Goal: Find specific page/section: Find specific page/section

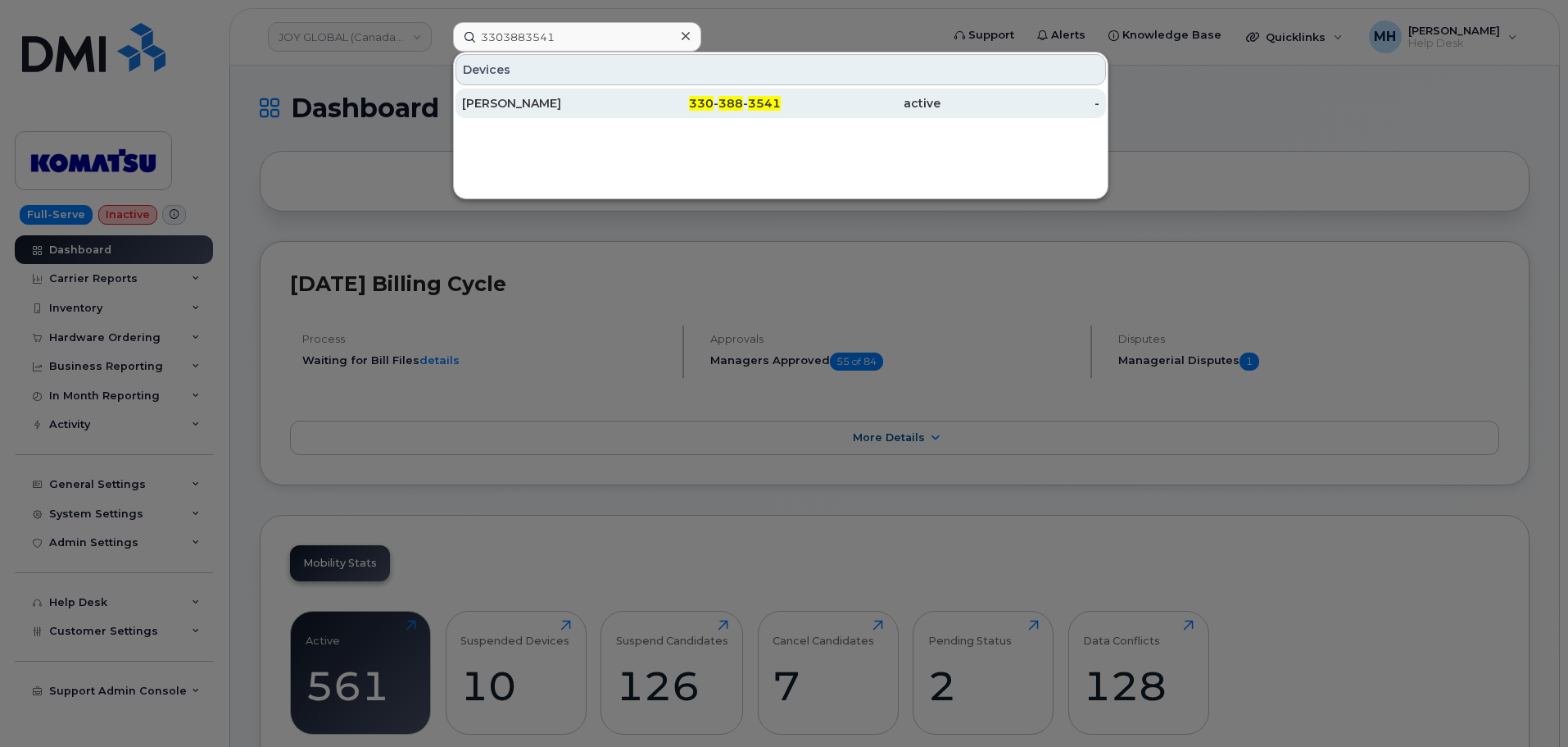
type input "3303883541"
click at [666, 111] on div "330 - 388 - 3541" at bounding box center [702, 102] width 160 height 29
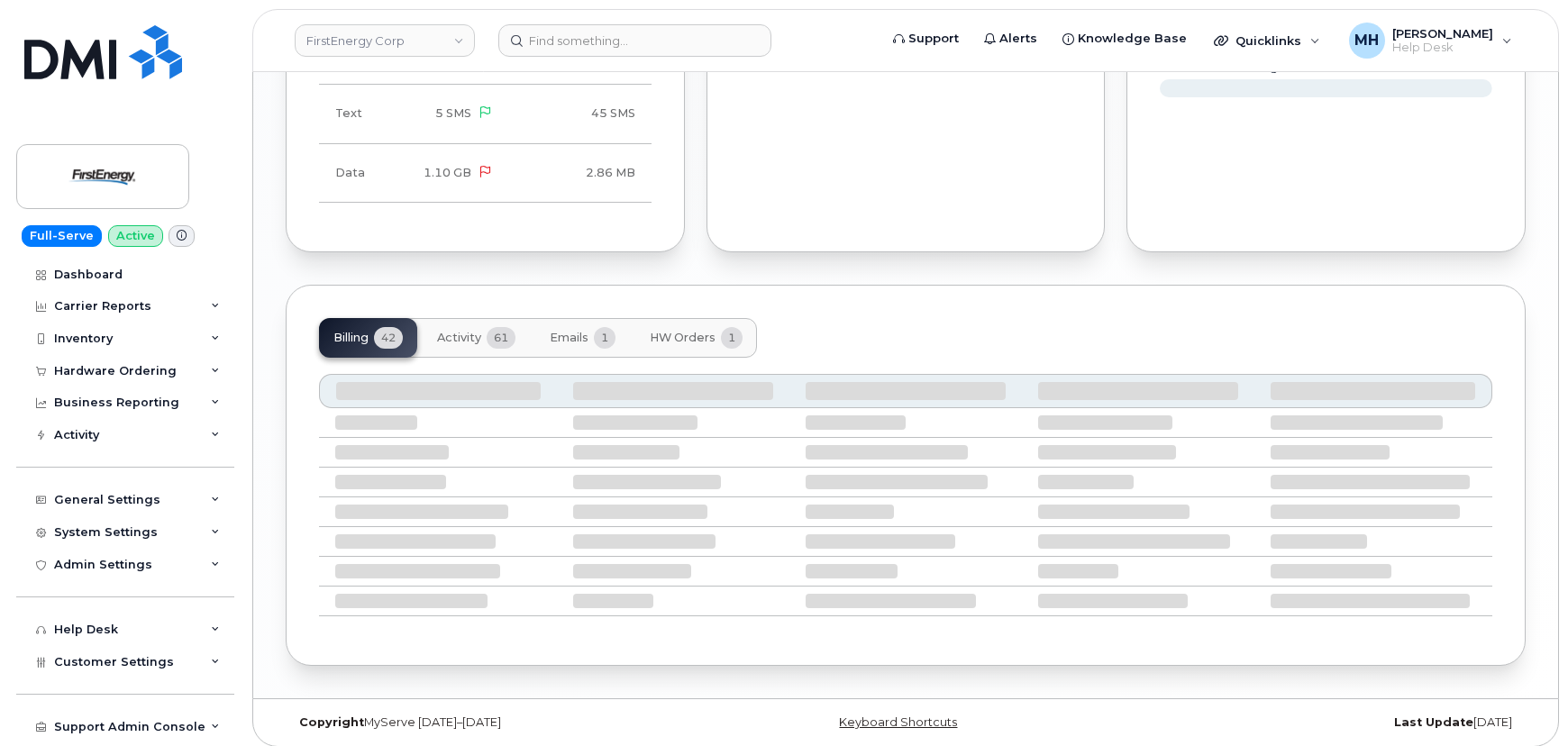
scroll to position [1766, 0]
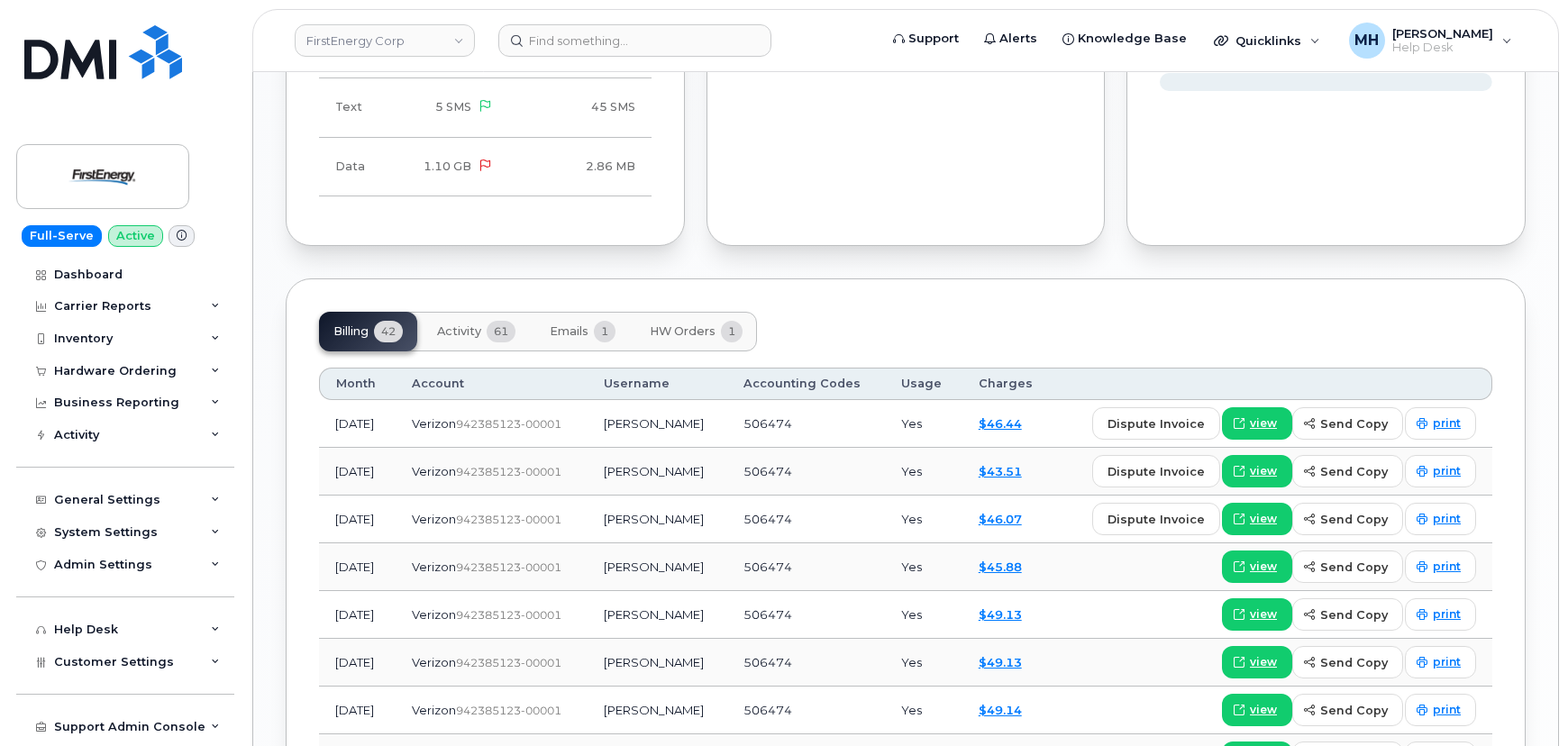
click at [495, 323] on span "61" at bounding box center [500, 332] width 28 height 22
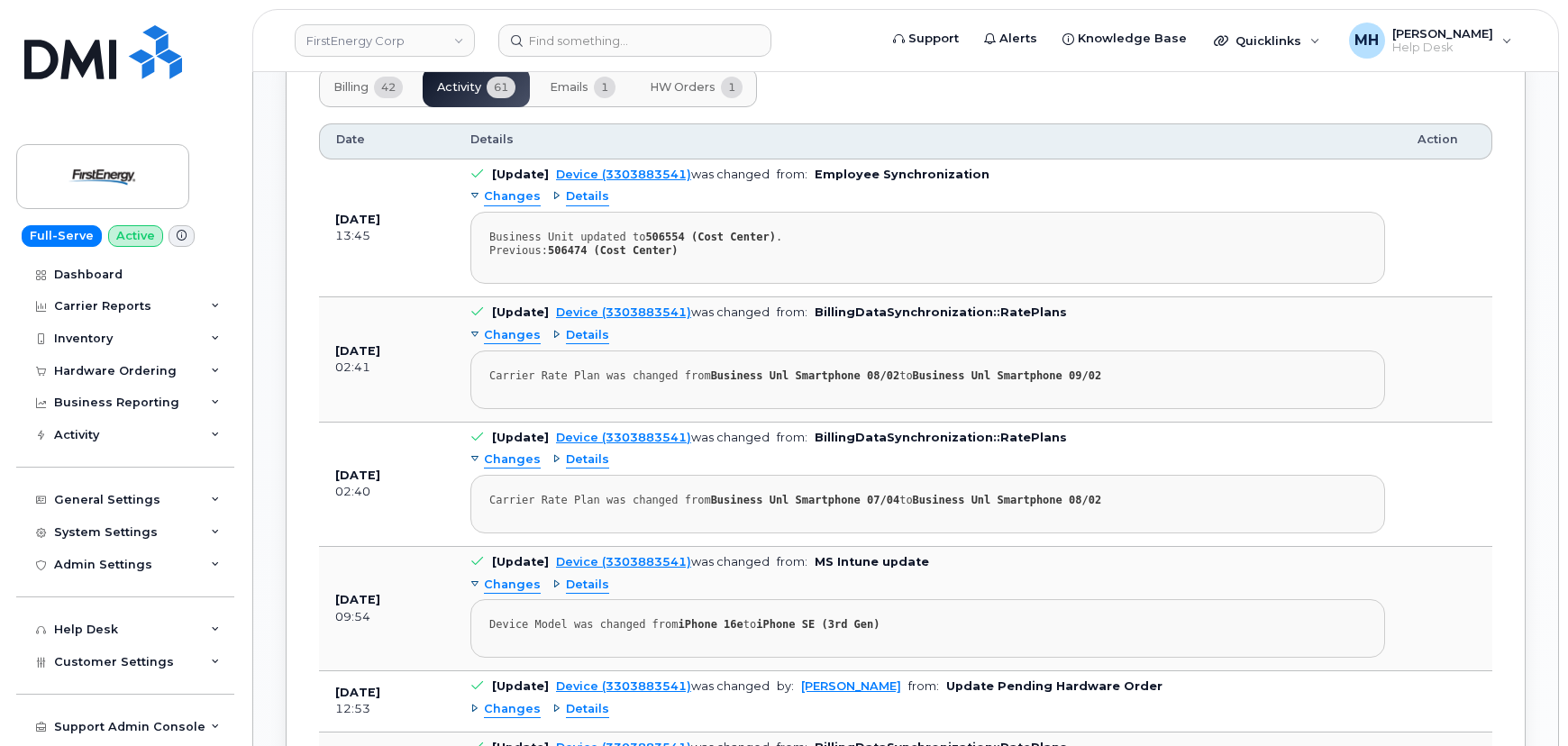
scroll to position [2011, 0]
click at [544, 33] on input at bounding box center [634, 40] width 273 height 32
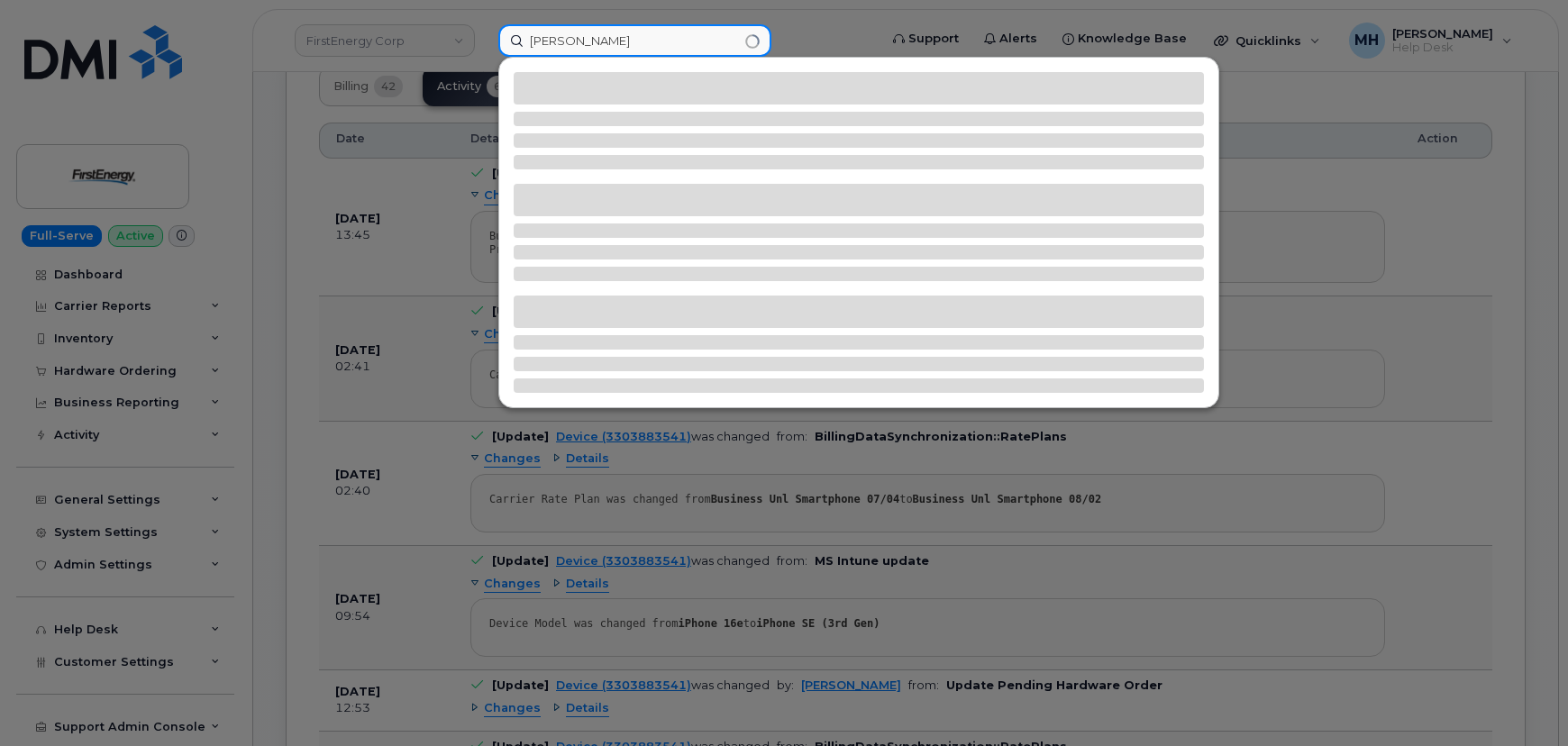
type input "alexander ki"
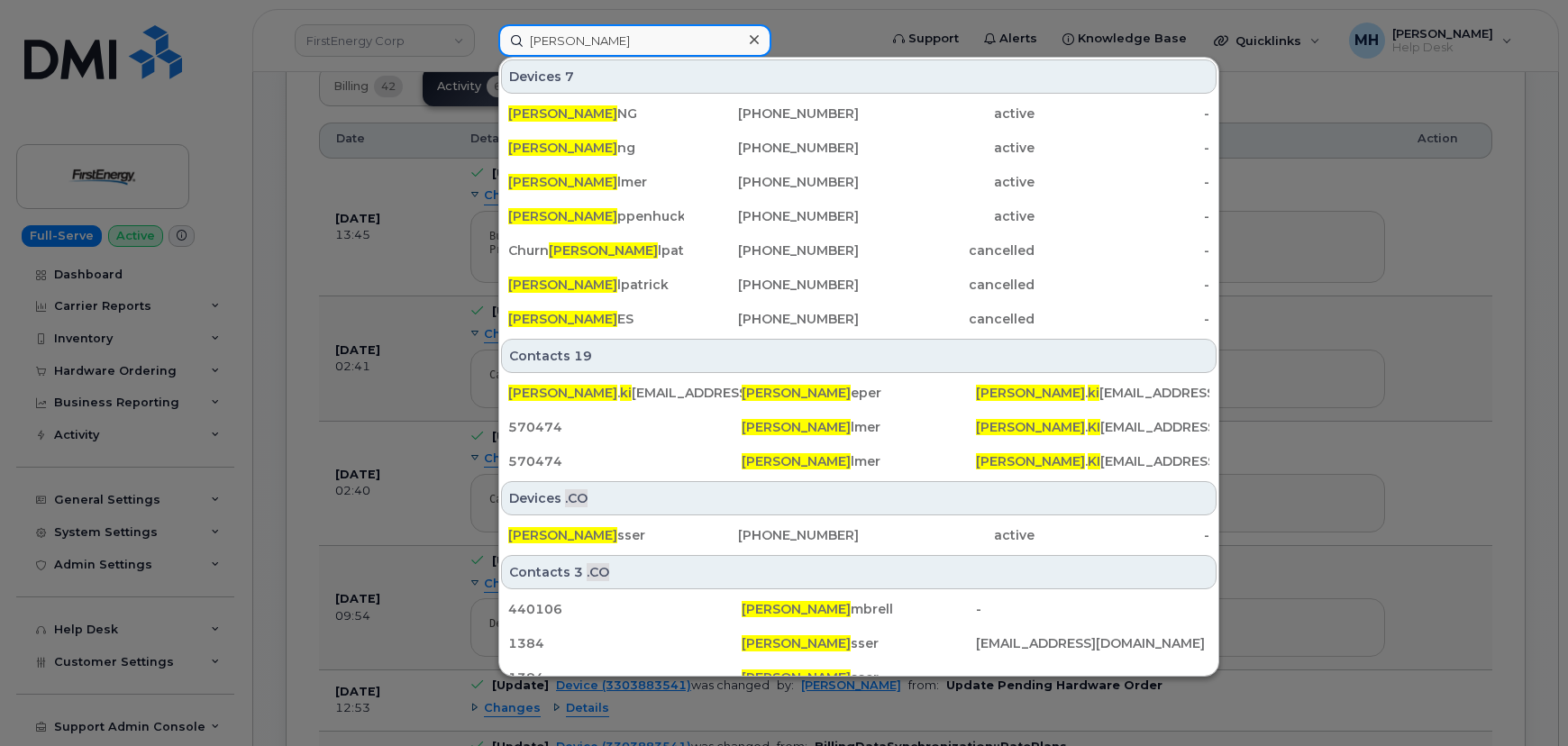
drag, startPoint x: 651, startPoint y: 39, endPoint x: 527, endPoint y: 22, distance: 125.2
click at [527, 24] on div "alexander ki Devices 7 ALEXANDER KI NG 303-921-2078 active - Alexander Ki ng 41…" at bounding box center [681, 40] width 396 height 32
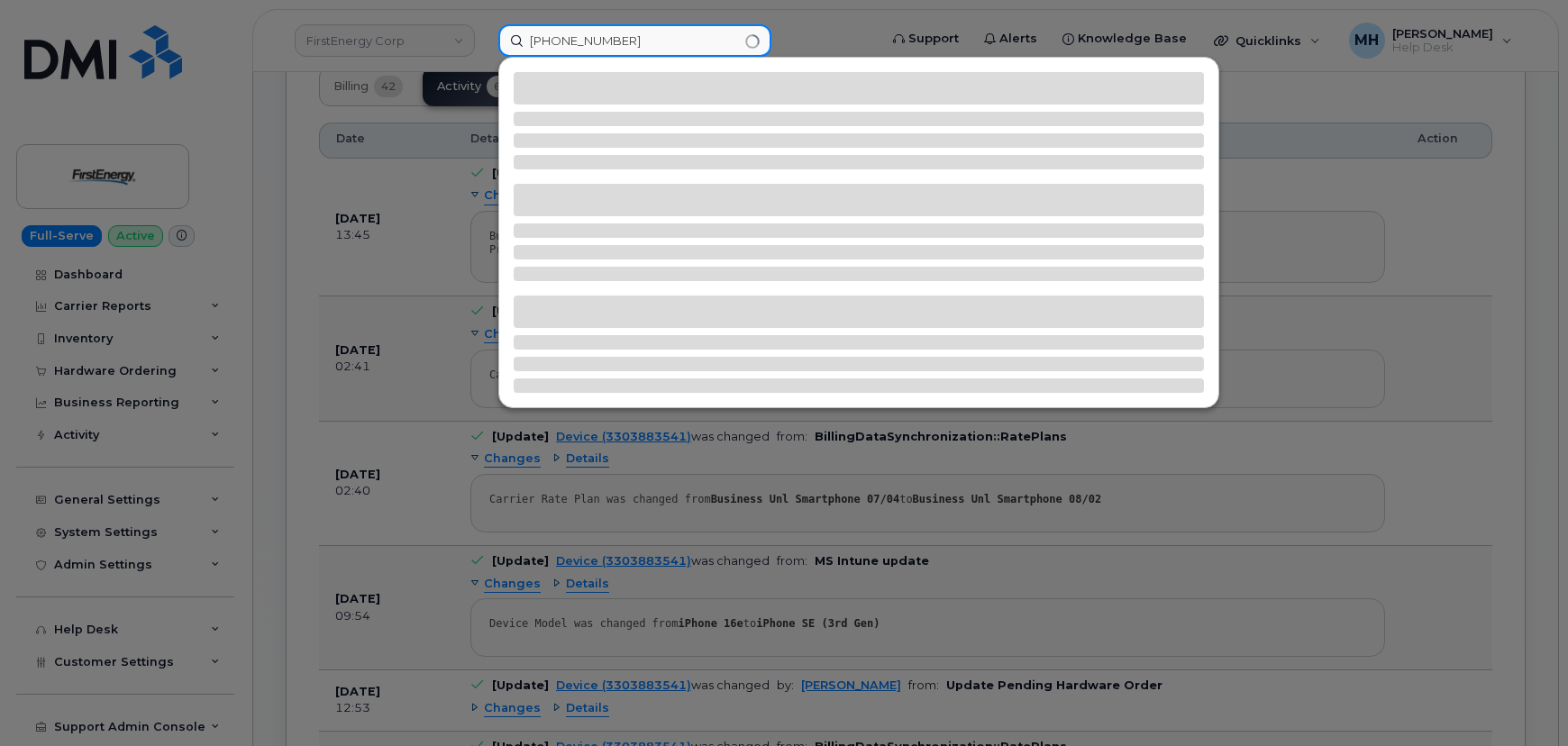
type input "709-280-0913"
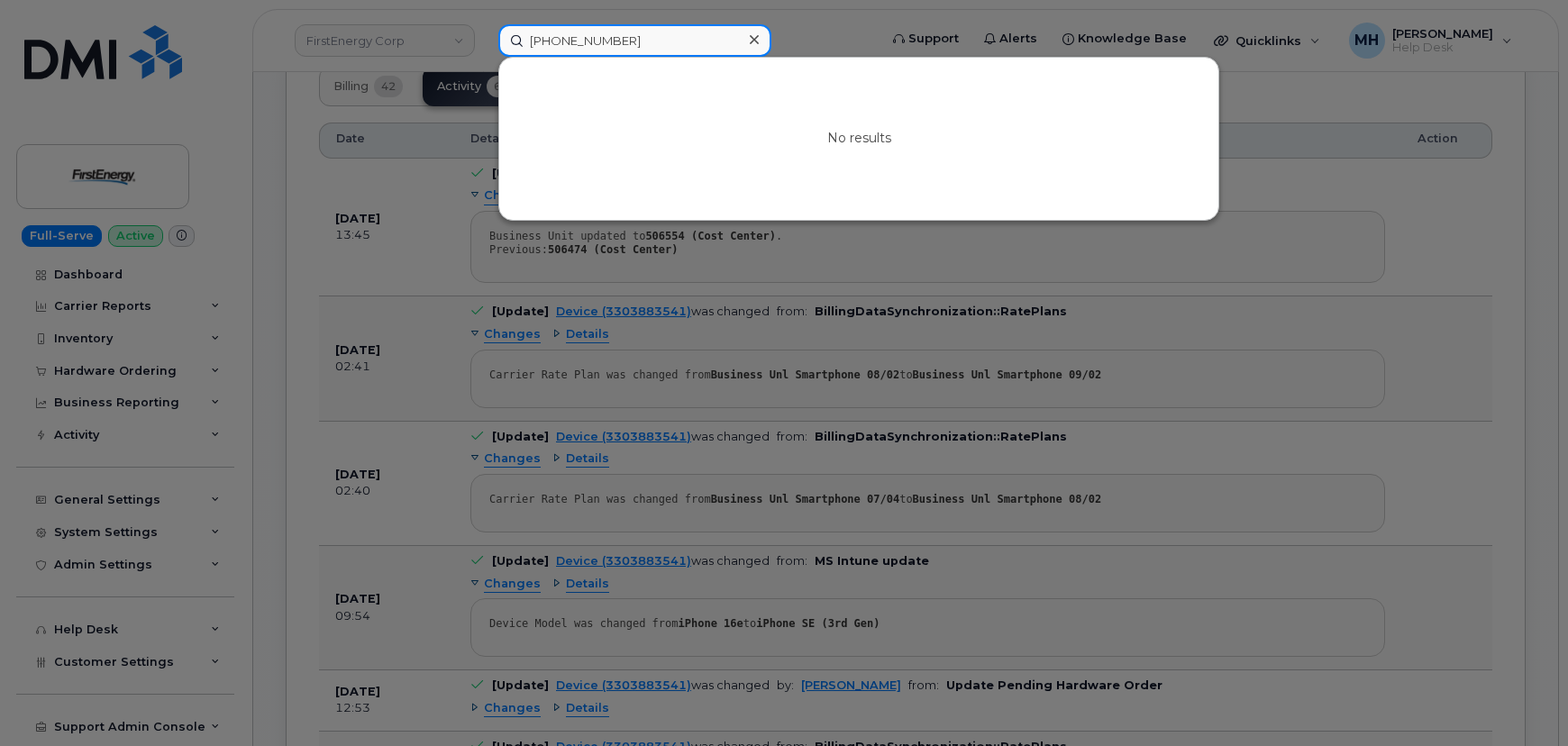
drag, startPoint x: 649, startPoint y: 41, endPoint x: 479, endPoint y: 41, distance: 170.0
click at [484, 41] on div "709-280-0913 No results" at bounding box center [681, 40] width 396 height 32
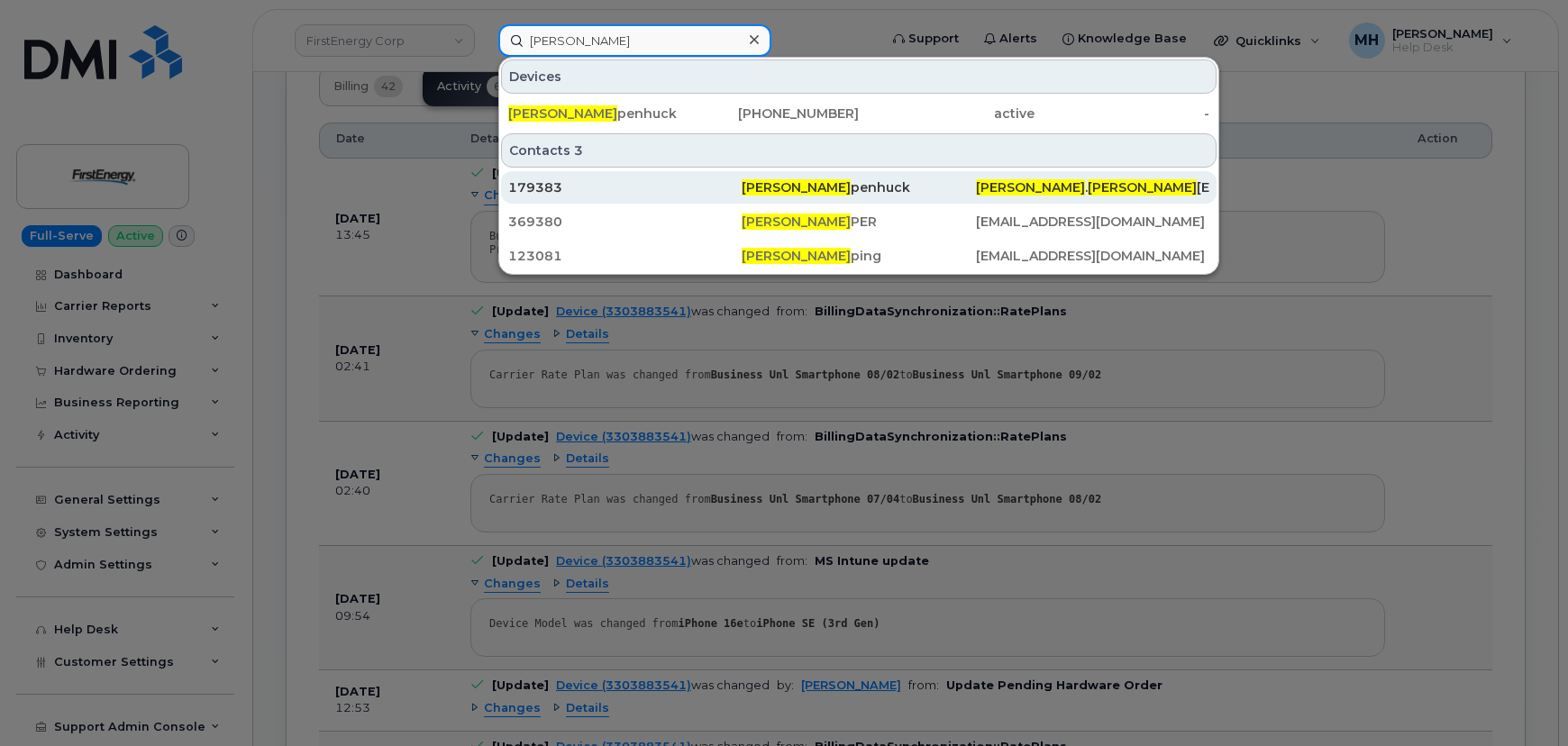
type input "alexander kip"
click at [664, 178] on div "179383" at bounding box center [624, 187] width 233 height 18
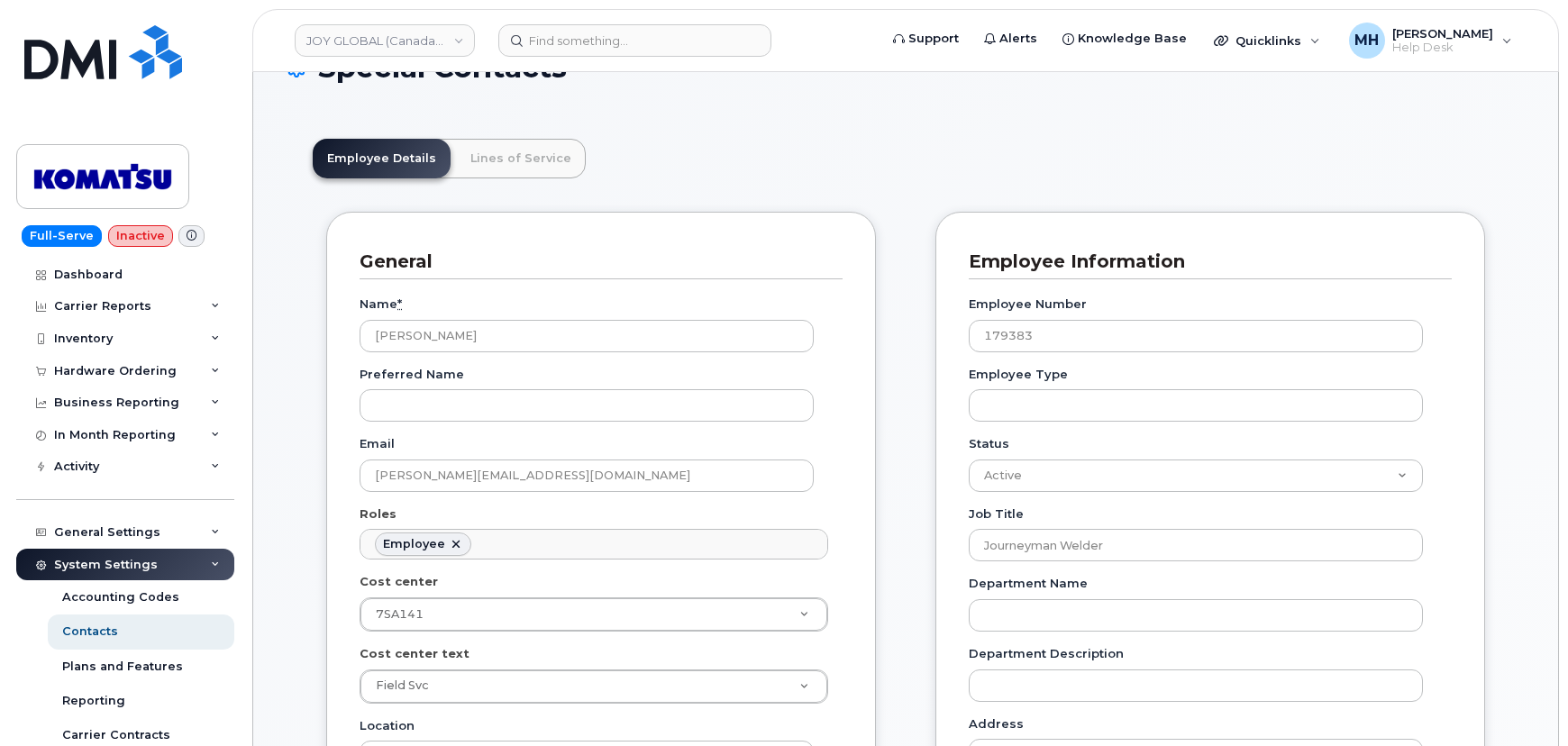
scroll to position [81, 0]
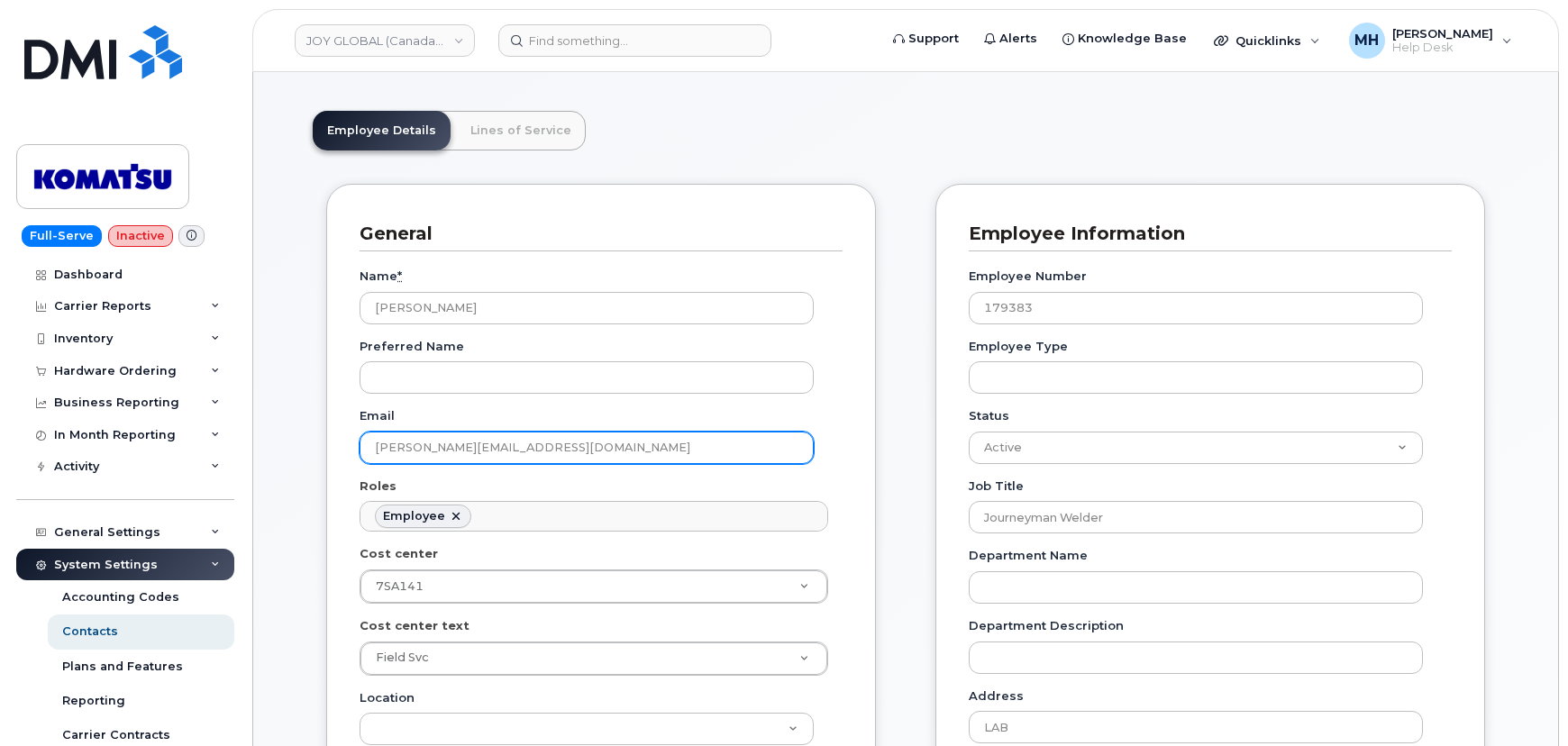
drag, startPoint x: 638, startPoint y: 457, endPoint x: 375, endPoint y: 457, distance: 263.0
click at [375, 457] on input "Alexander.Kippenhuck@global.komatsu" at bounding box center [586, 447] width 454 height 32
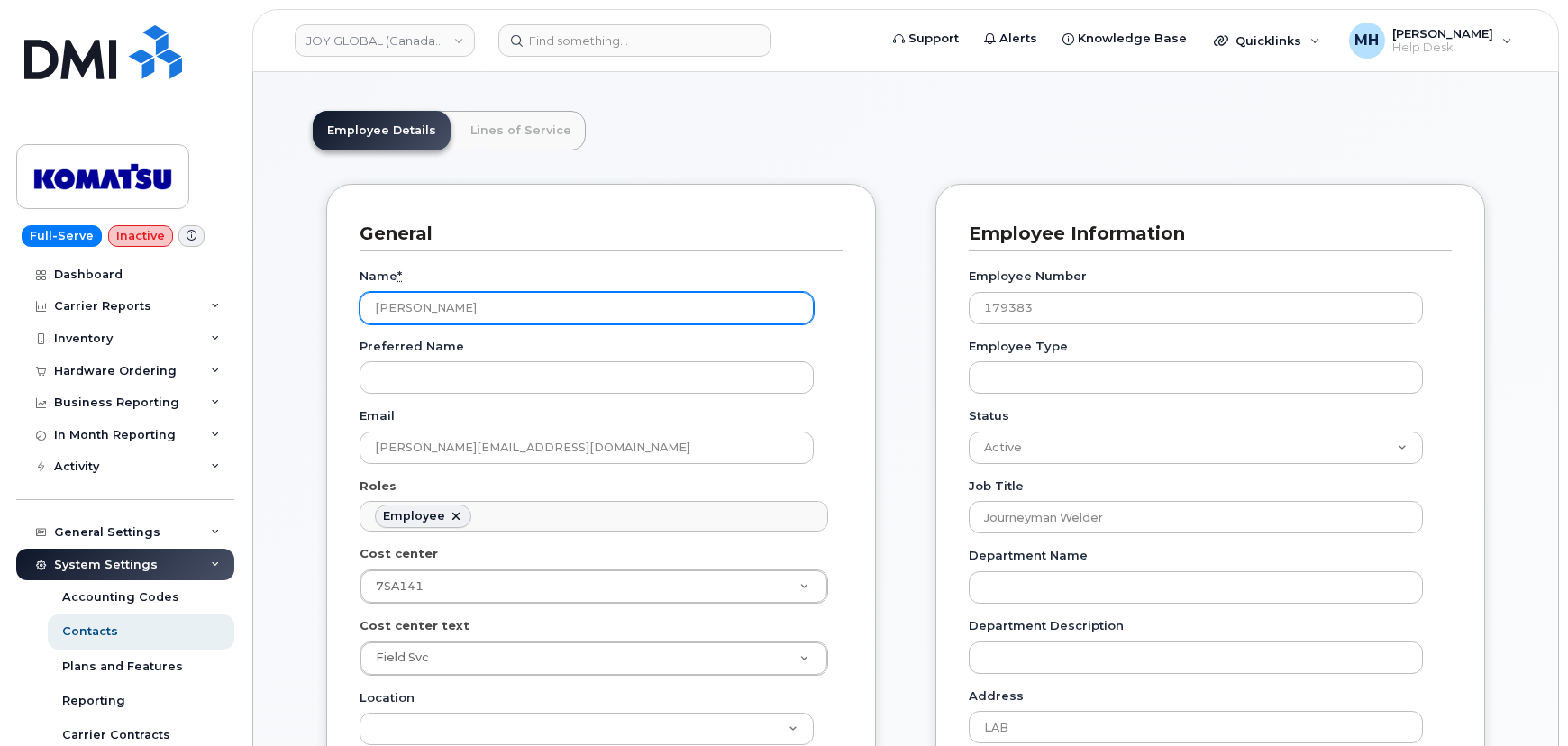
drag, startPoint x: 536, startPoint y: 312, endPoint x: 323, endPoint y: 312, distance: 213.0
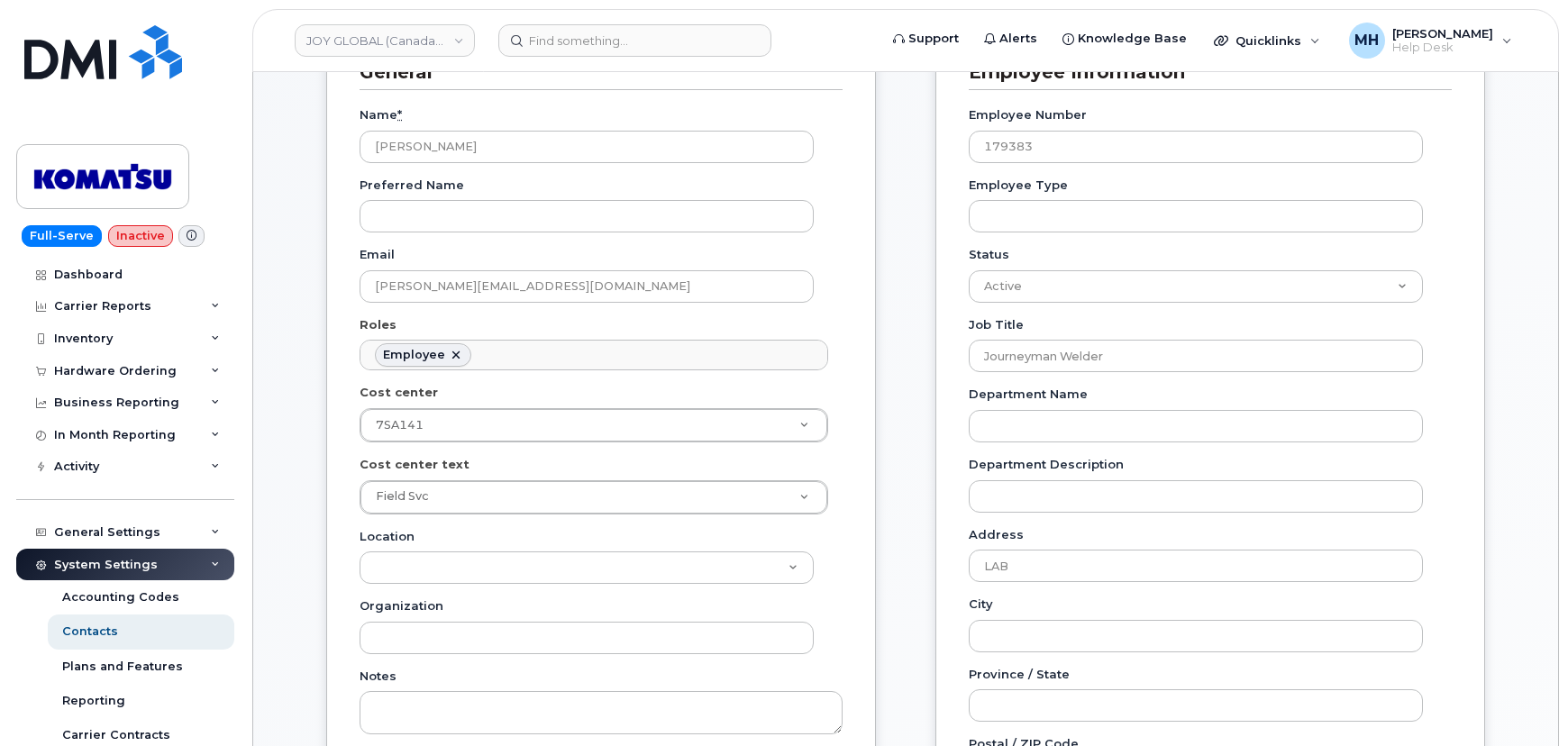
scroll to position [0, 0]
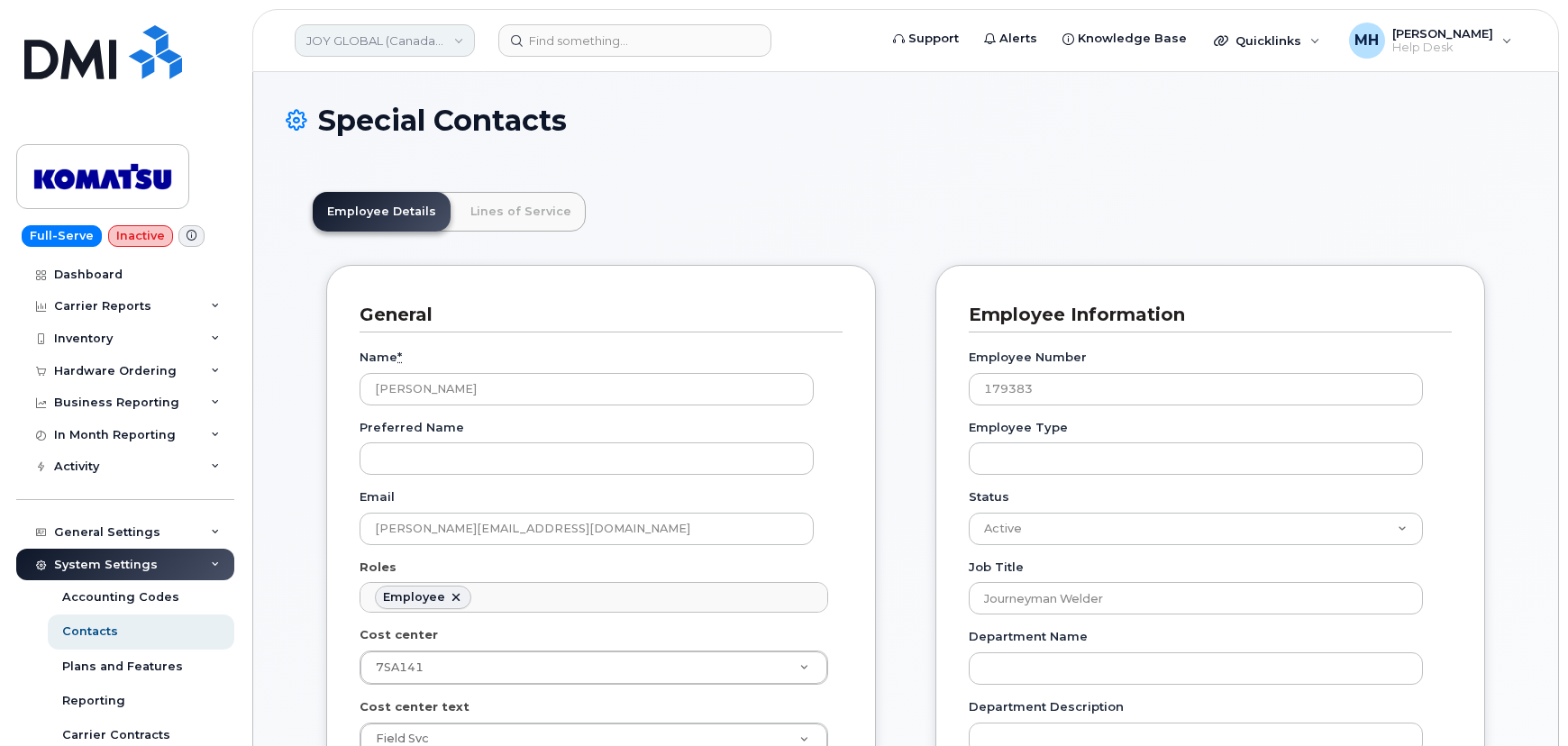
click at [324, 47] on link "JOY GLOBAL (Canada) LTD." at bounding box center [385, 40] width 180 height 32
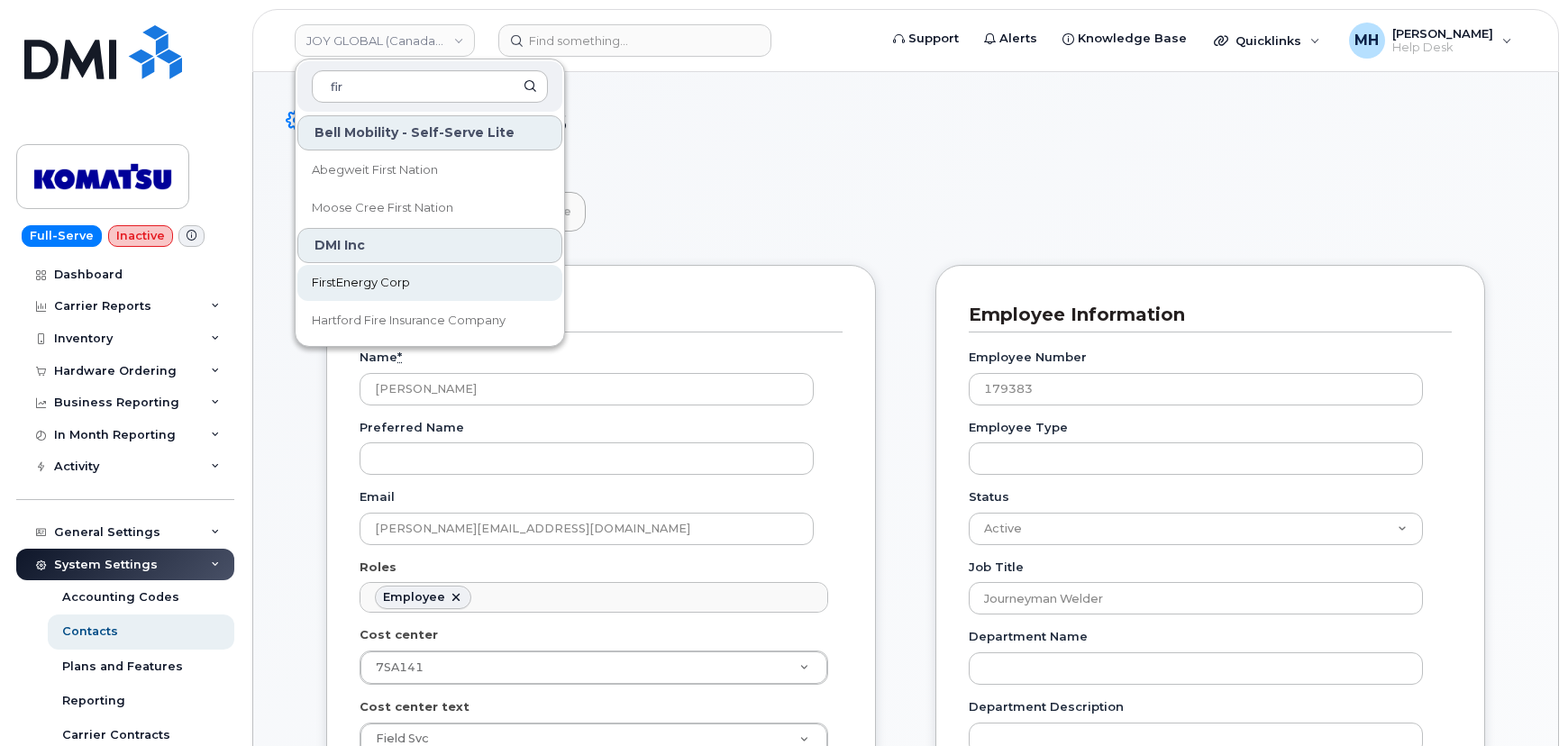
type input "fir"
click at [371, 269] on link "FirstEnergy Corp" at bounding box center [430, 283] width 265 height 36
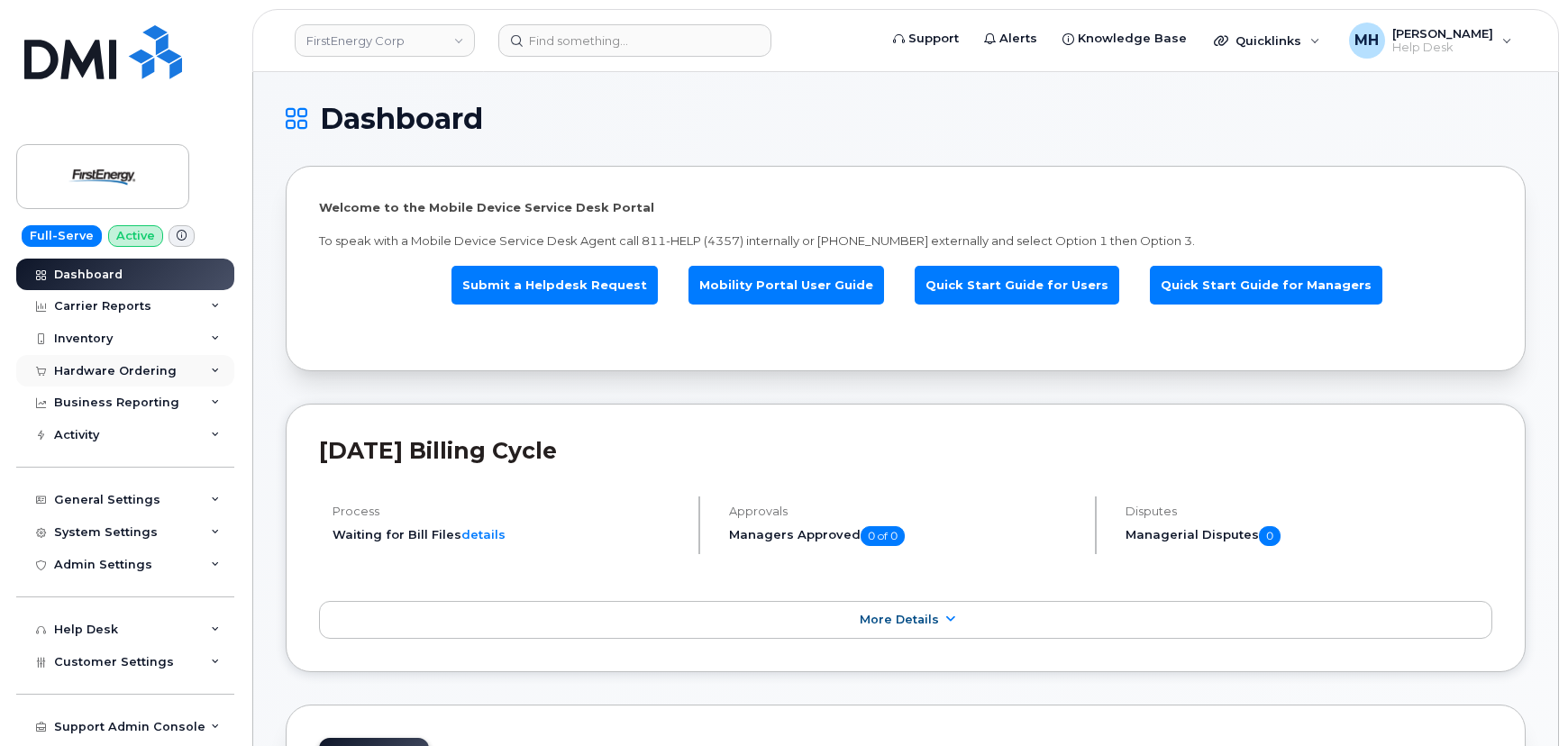
click at [165, 366] on div "Hardware Ordering" at bounding box center [115, 371] width 122 height 15
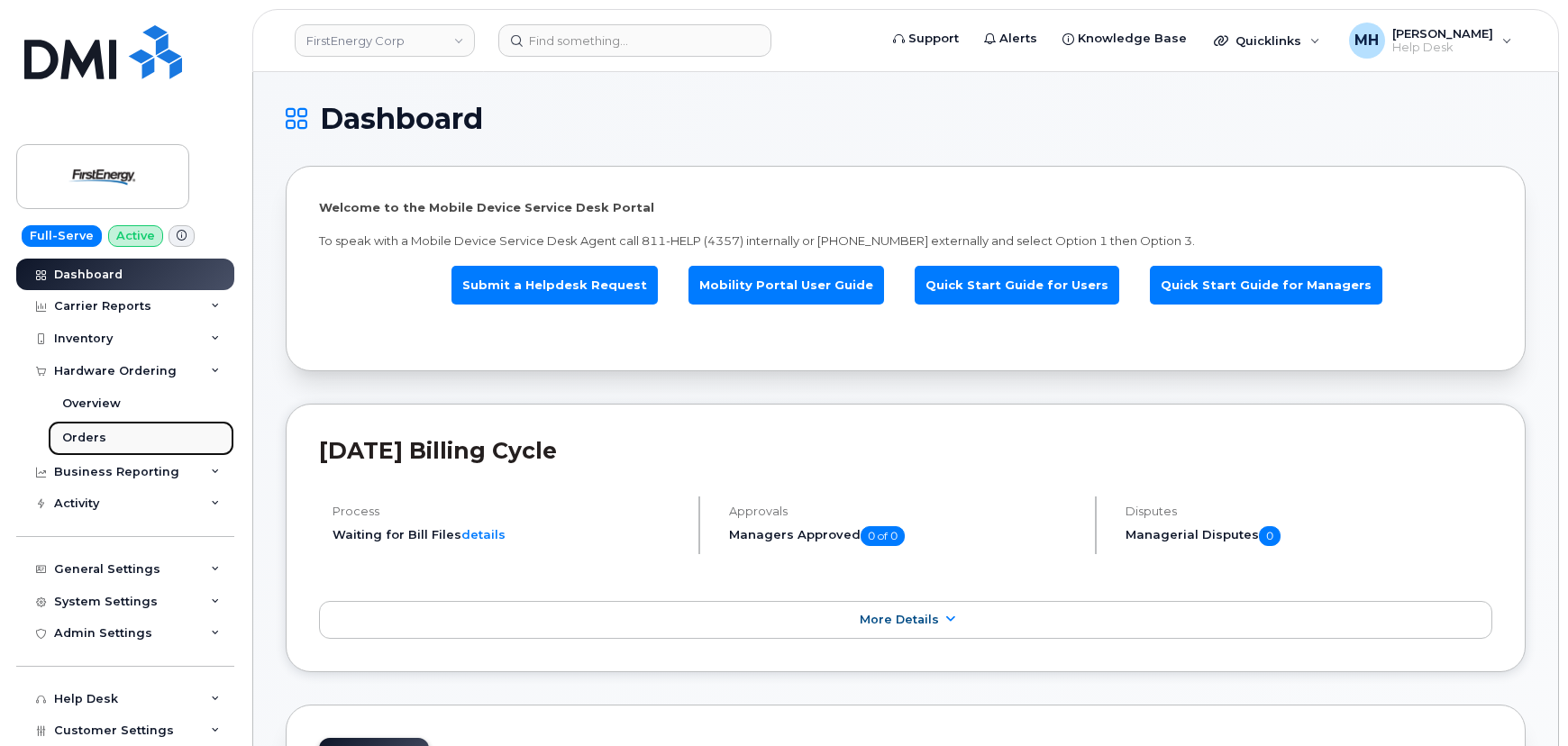
click at [131, 438] on link "Orders" at bounding box center [141, 438] width 187 height 34
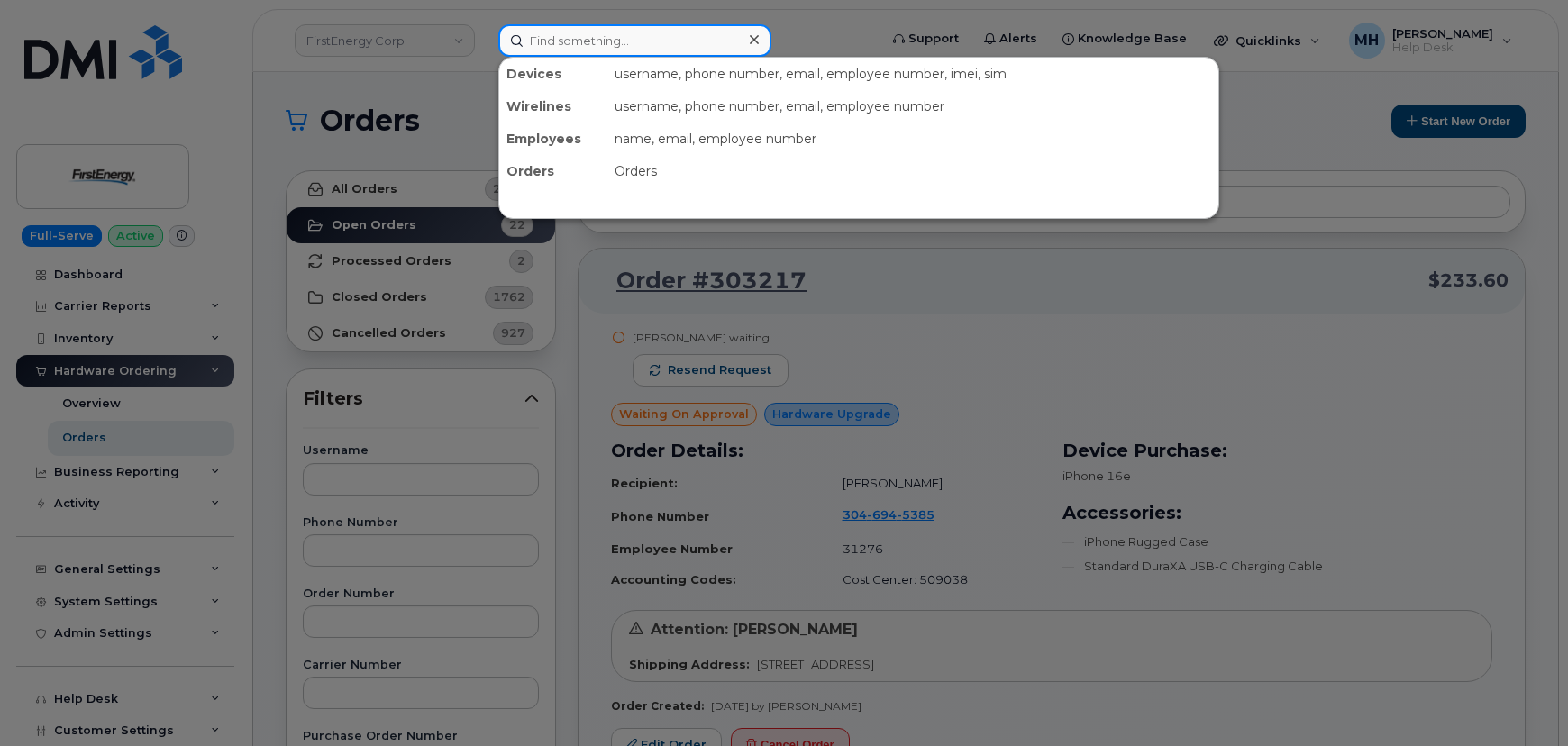
click at [551, 38] on input at bounding box center [634, 40] width 273 height 32
paste input "501-205-6677"
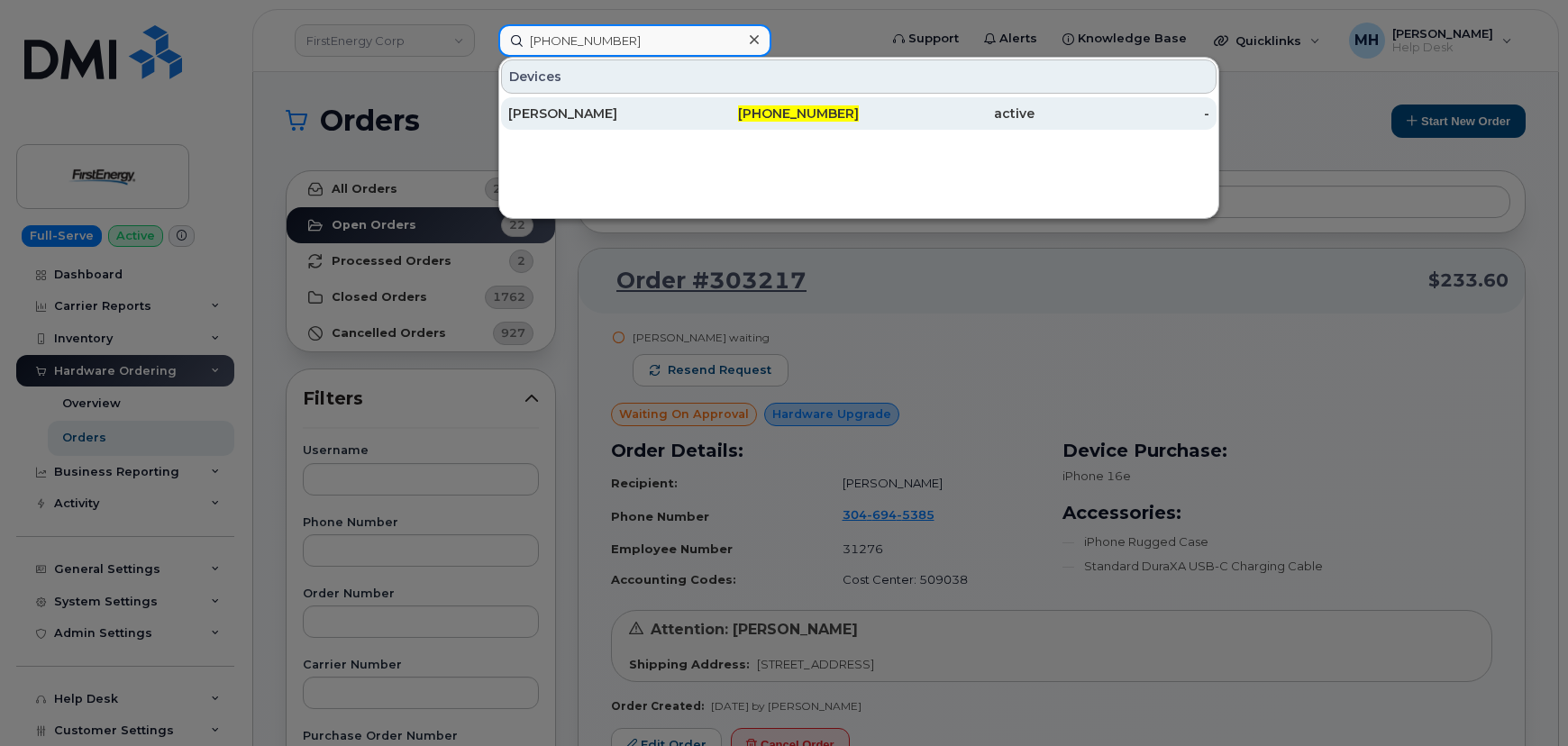
type input "[PHONE_NUMBER]"
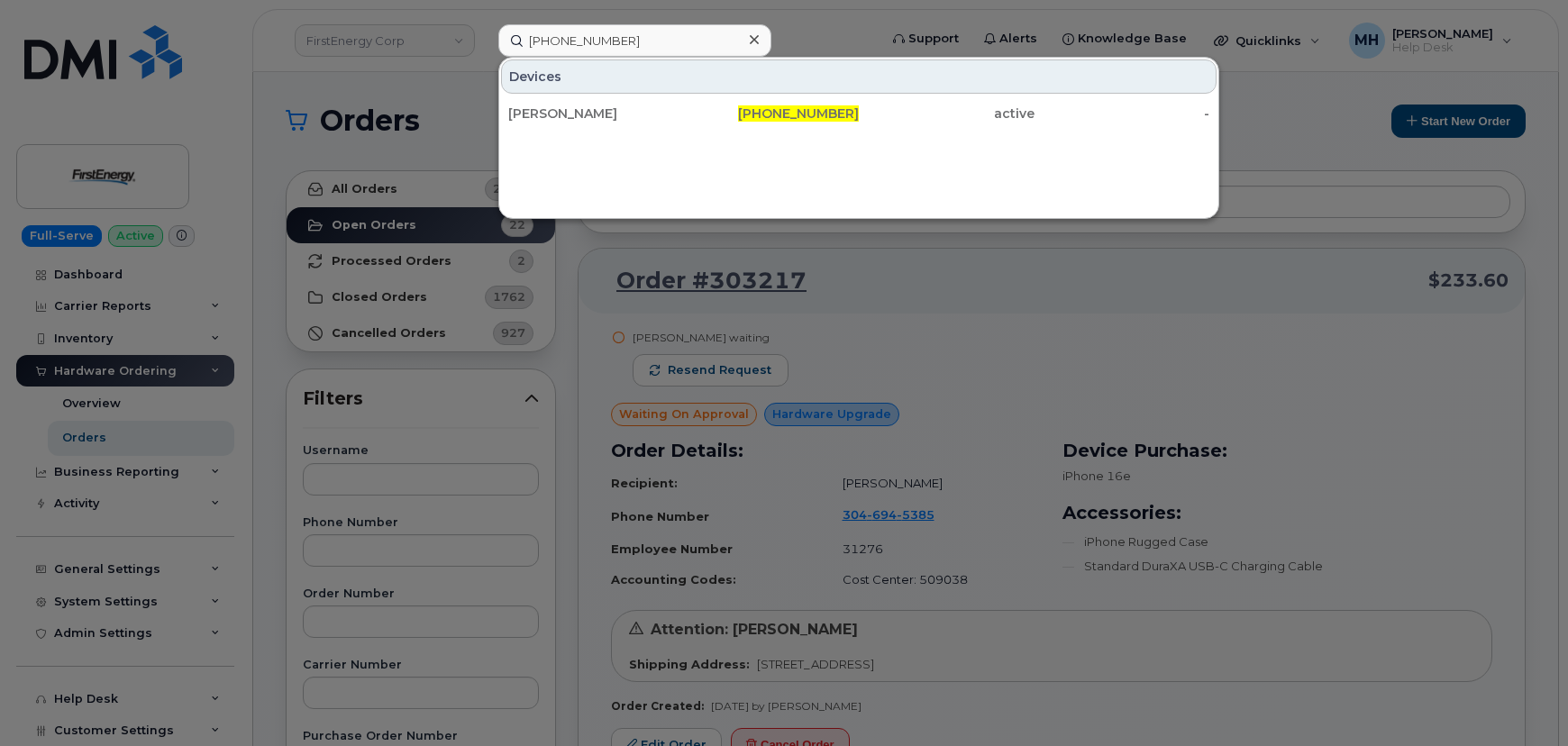
drag, startPoint x: 646, startPoint y: 108, endPoint x: 699, endPoint y: 227, distance: 130.3
click at [646, 108] on div "[PERSON_NAME]" at bounding box center [596, 114] width 176 height 18
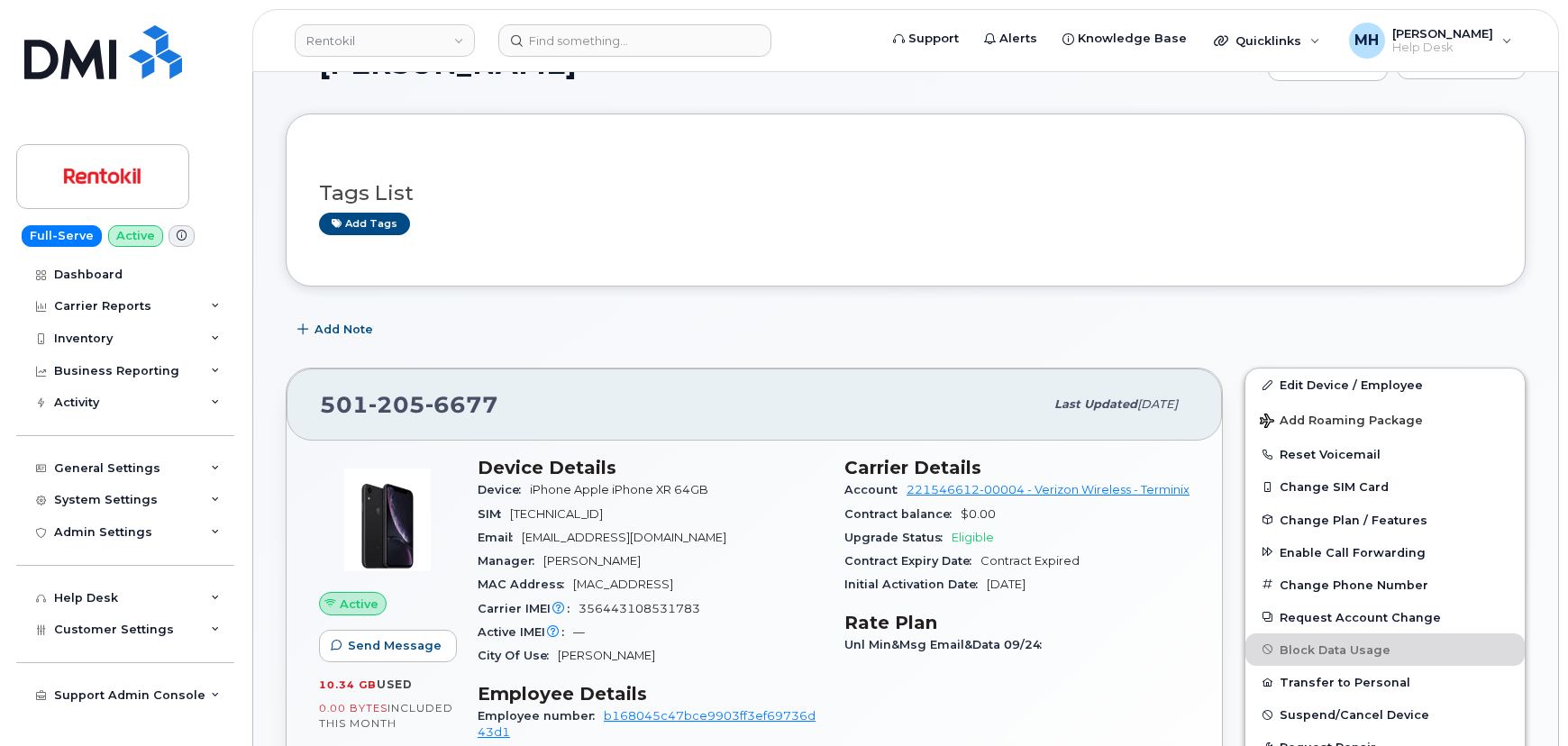
scroll to position [81, 0]
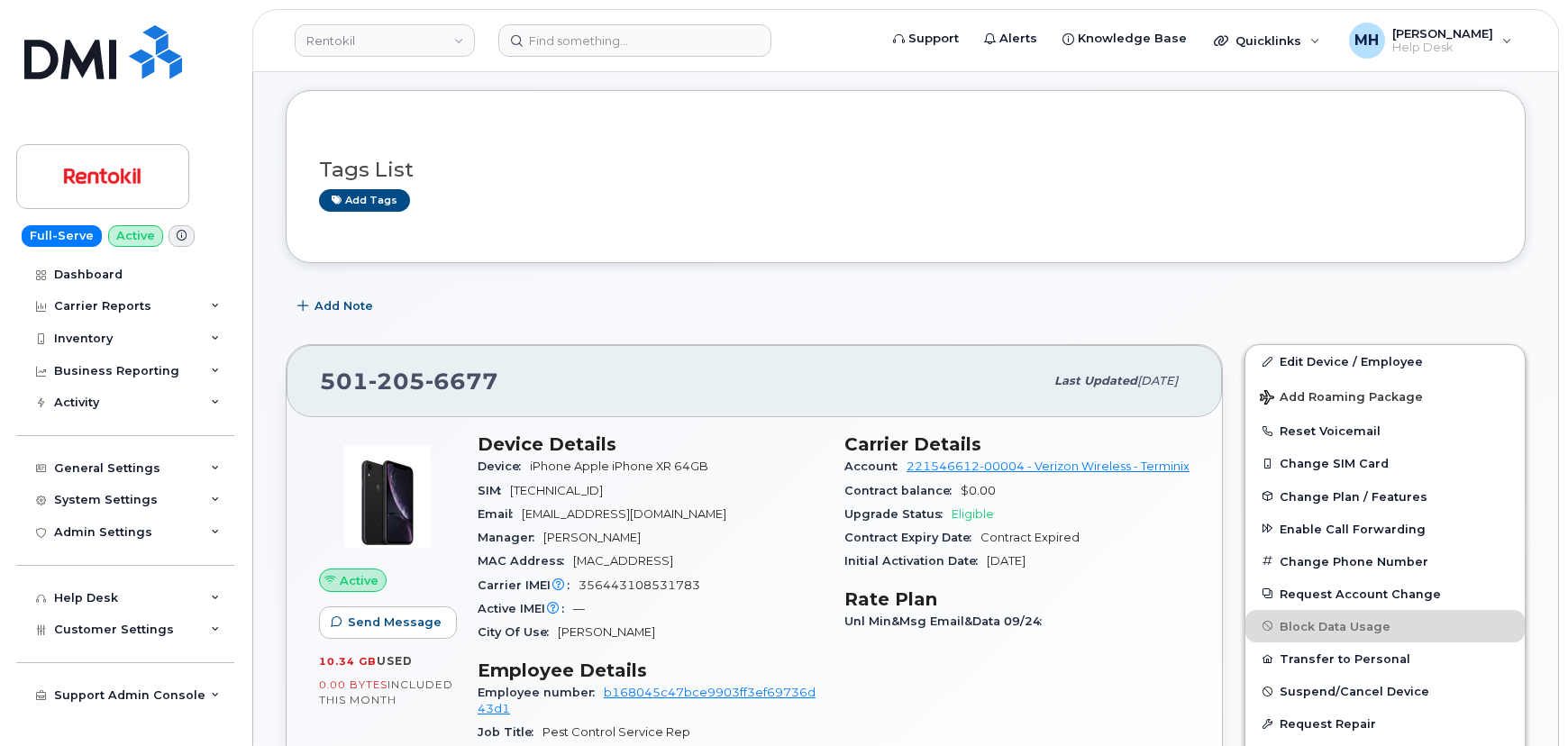
click at [1525, 297] on div "Add Note" at bounding box center [905, 305] width 1240 height 32
click at [126, 108] on link at bounding box center [103, 76] width 173 height 103
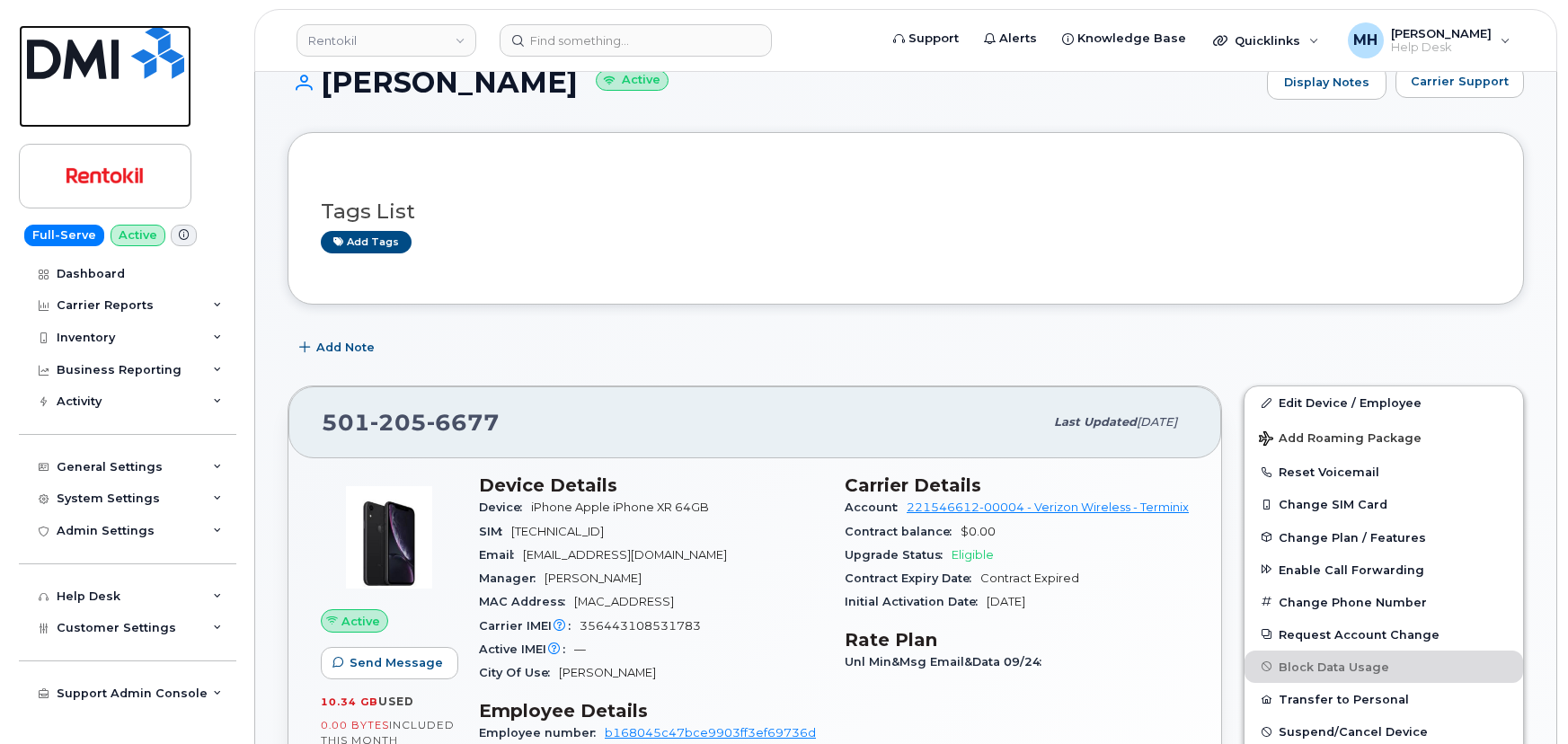
scroll to position [0, 0]
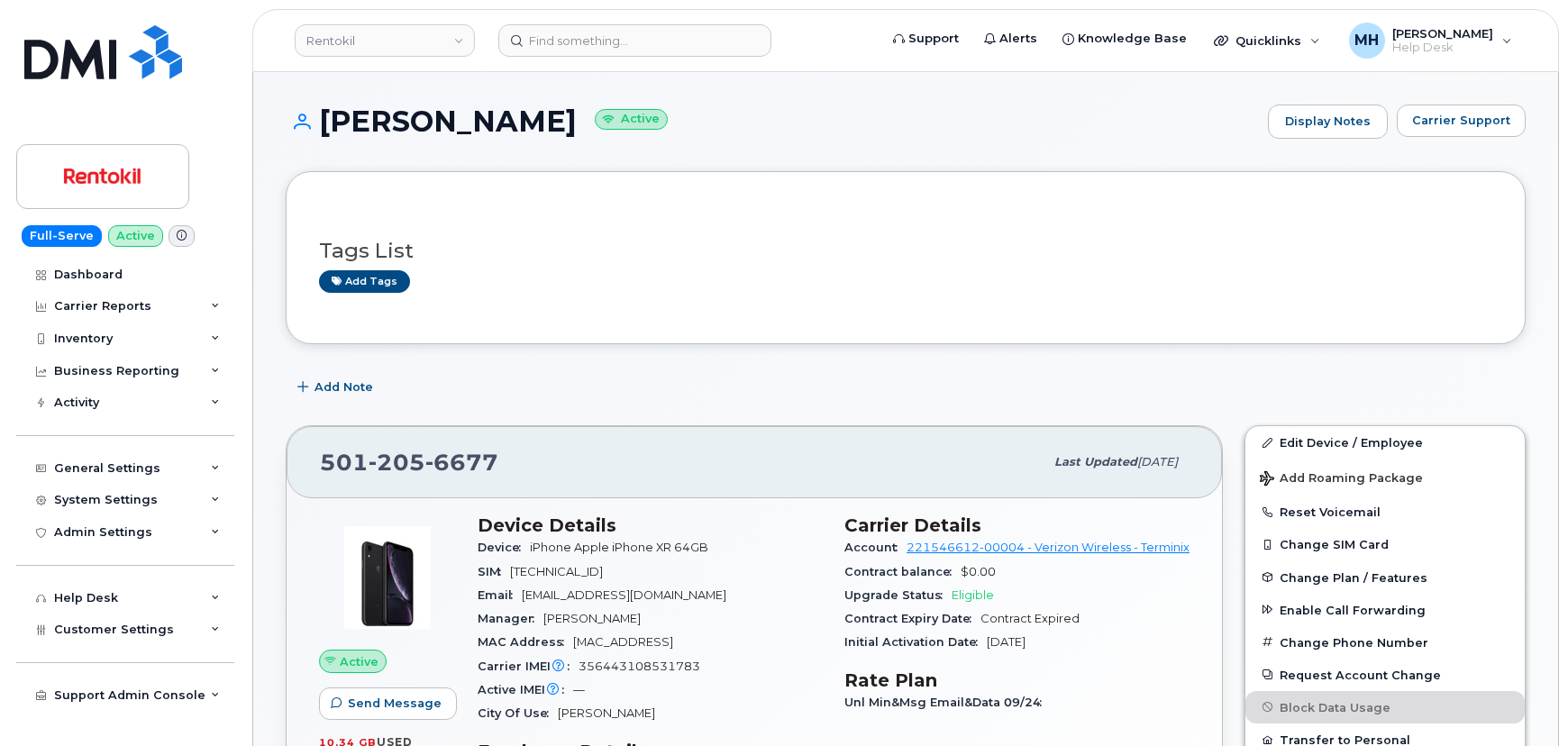
click at [1510, 141] on div "[PERSON_NAME] Active Display Notes Carrier Support" at bounding box center [905, 138] width 1240 height 67
click at [1507, 128] on span "Carrier Support" at bounding box center [1461, 119] width 98 height 17
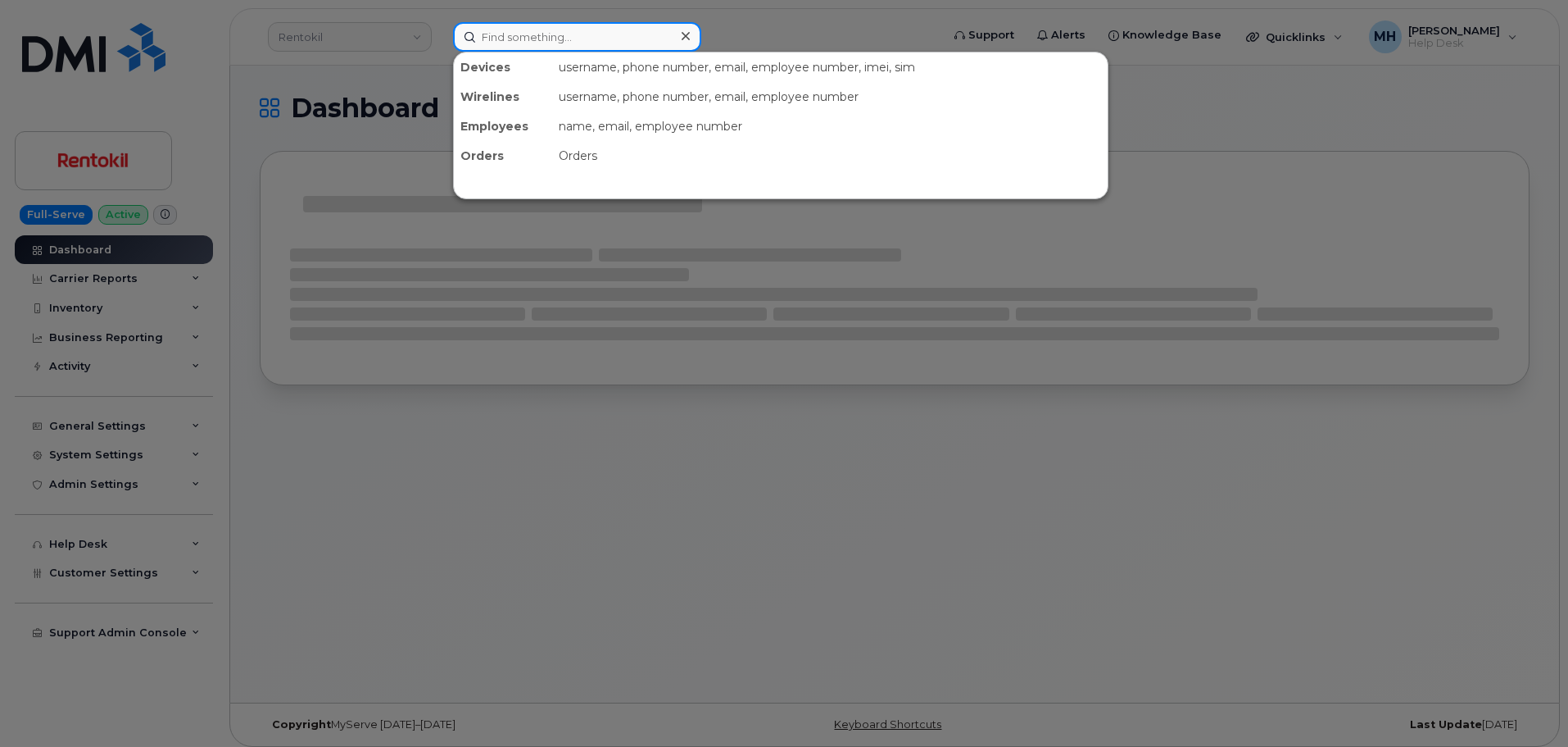
click at [528, 45] on input at bounding box center [577, 37] width 248 height 29
paste input "[PHONE_NUMBER]"
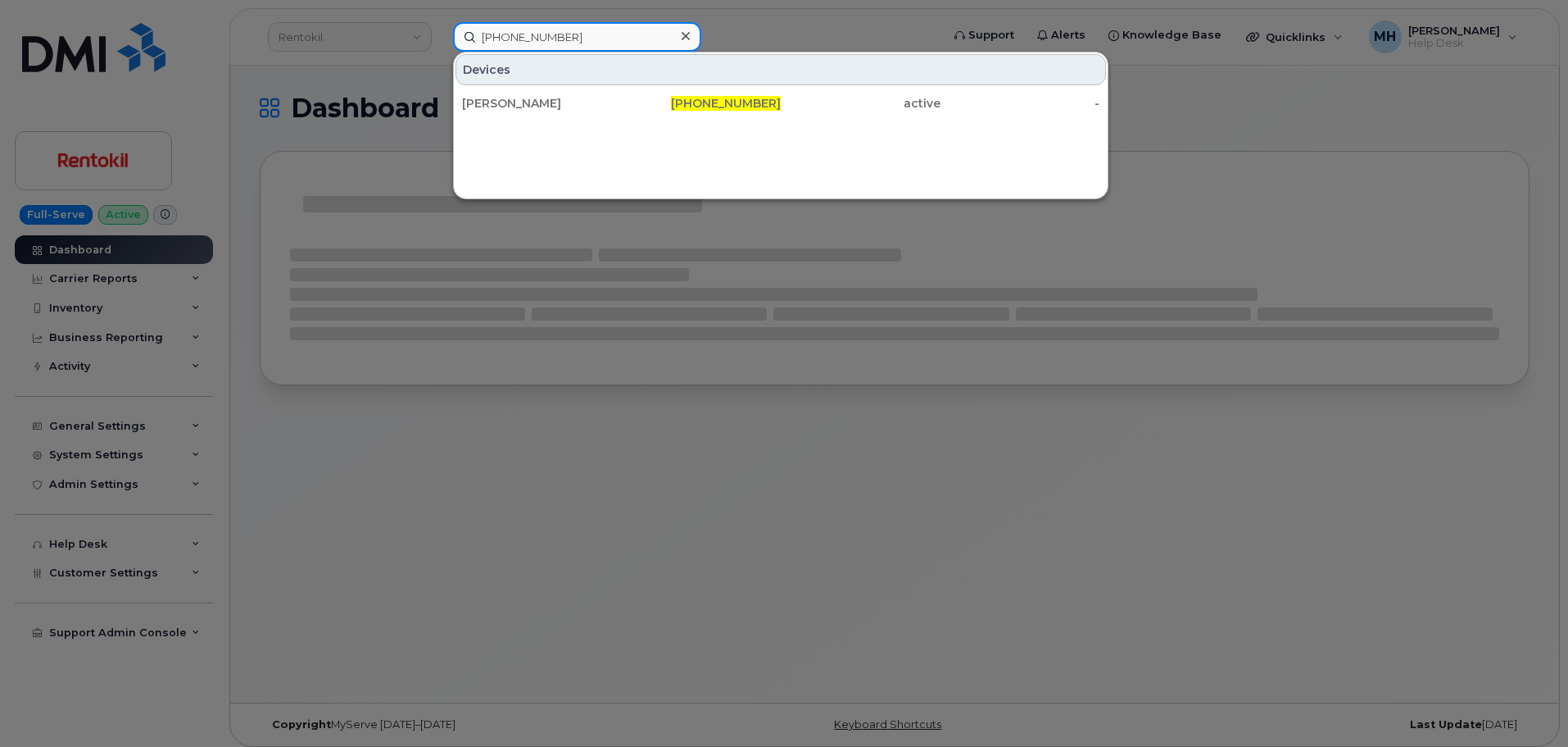
type input "[PHONE_NUMBER]"
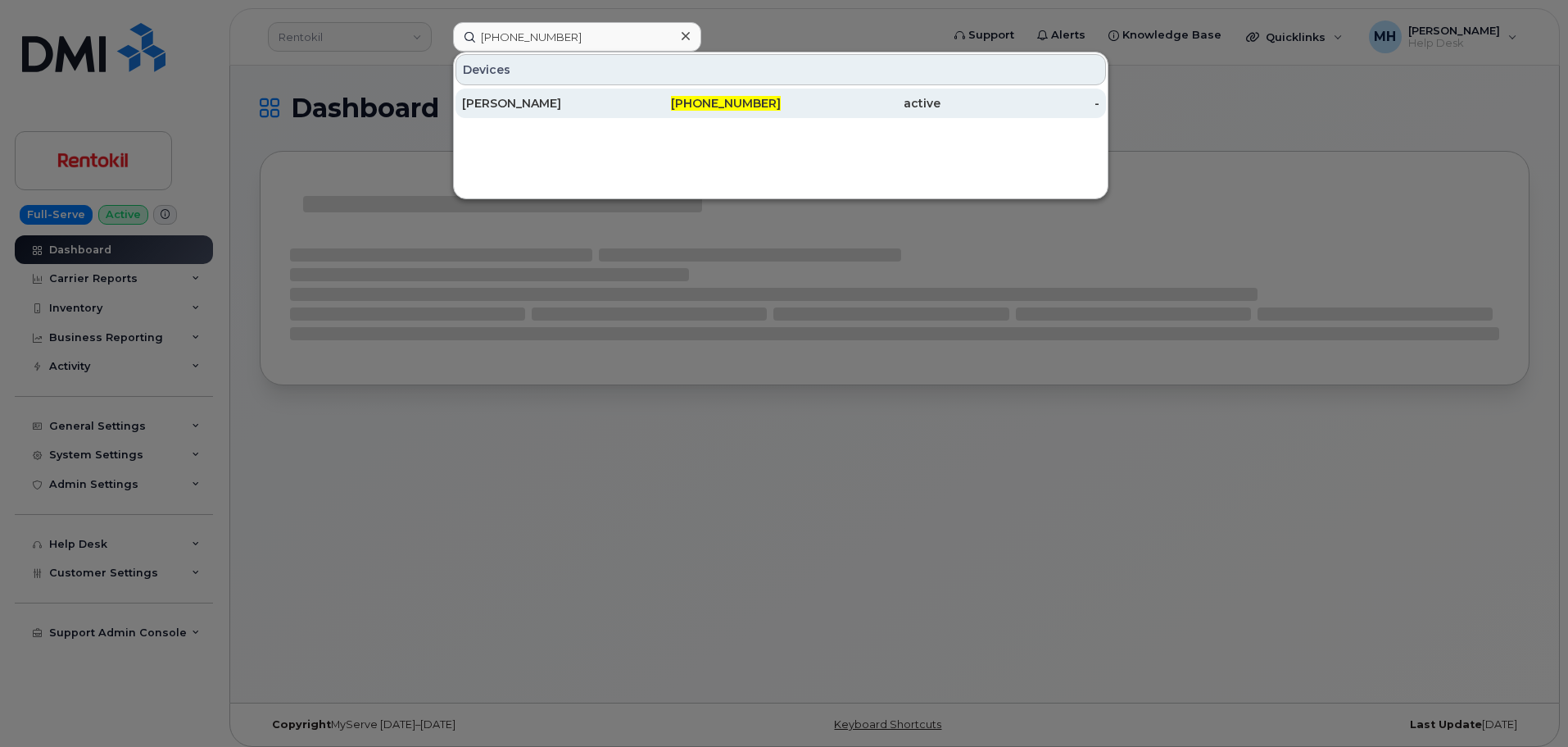
click at [562, 88] on link "RYAN HUMMEL 501-205-6677 active -" at bounding box center [780, 102] width 651 height 29
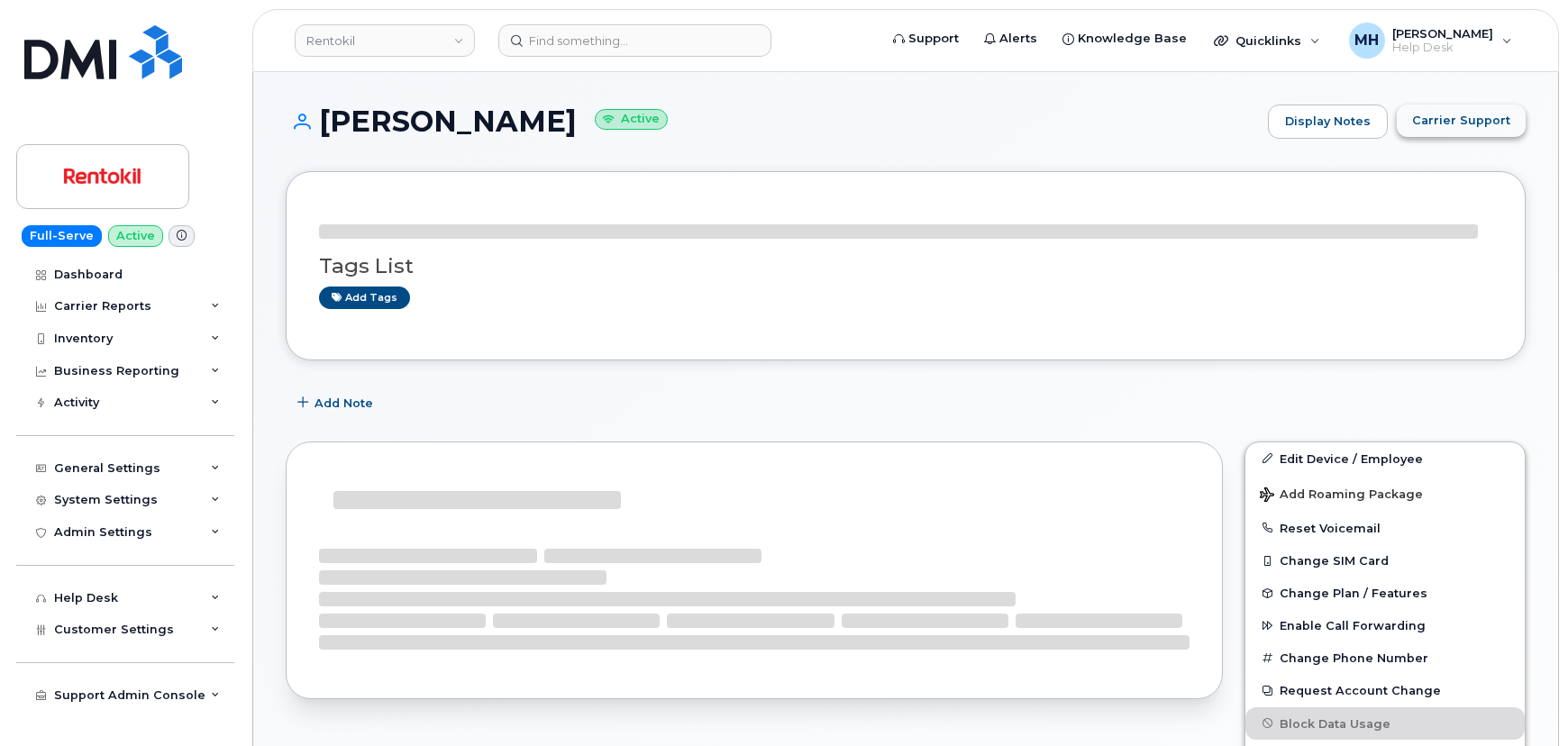
click at [1471, 113] on span "Carrier Support" at bounding box center [1461, 119] width 98 height 17
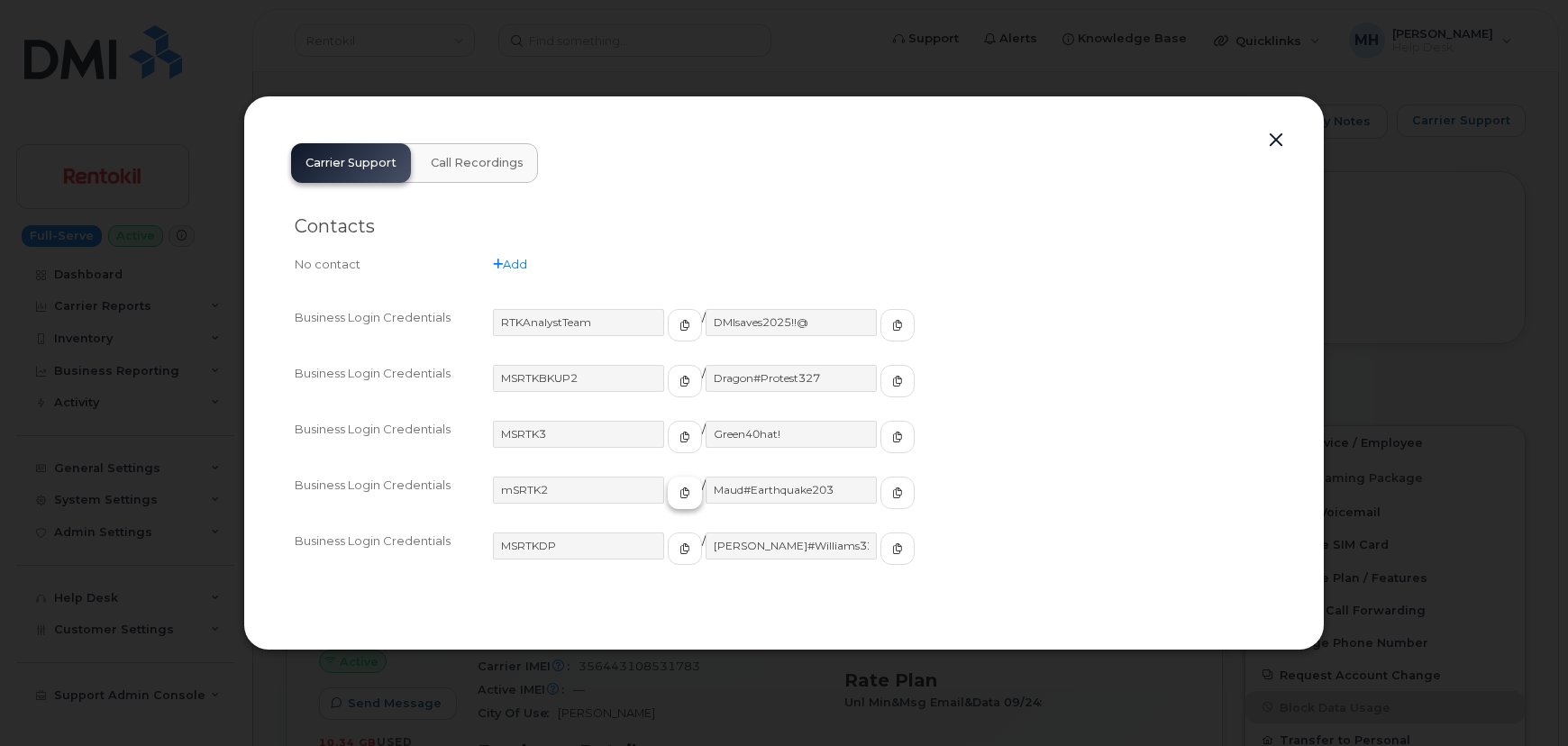
click at [679, 496] on icon "button" at bounding box center [684, 492] width 11 height 11
click at [892, 492] on icon "button" at bounding box center [897, 492] width 11 height 11
drag, startPoint x: 45, startPoint y: 349, endPoint x: 93, endPoint y: 319, distance: 56.6
click at [45, 349] on div at bounding box center [784, 373] width 1568 height 746
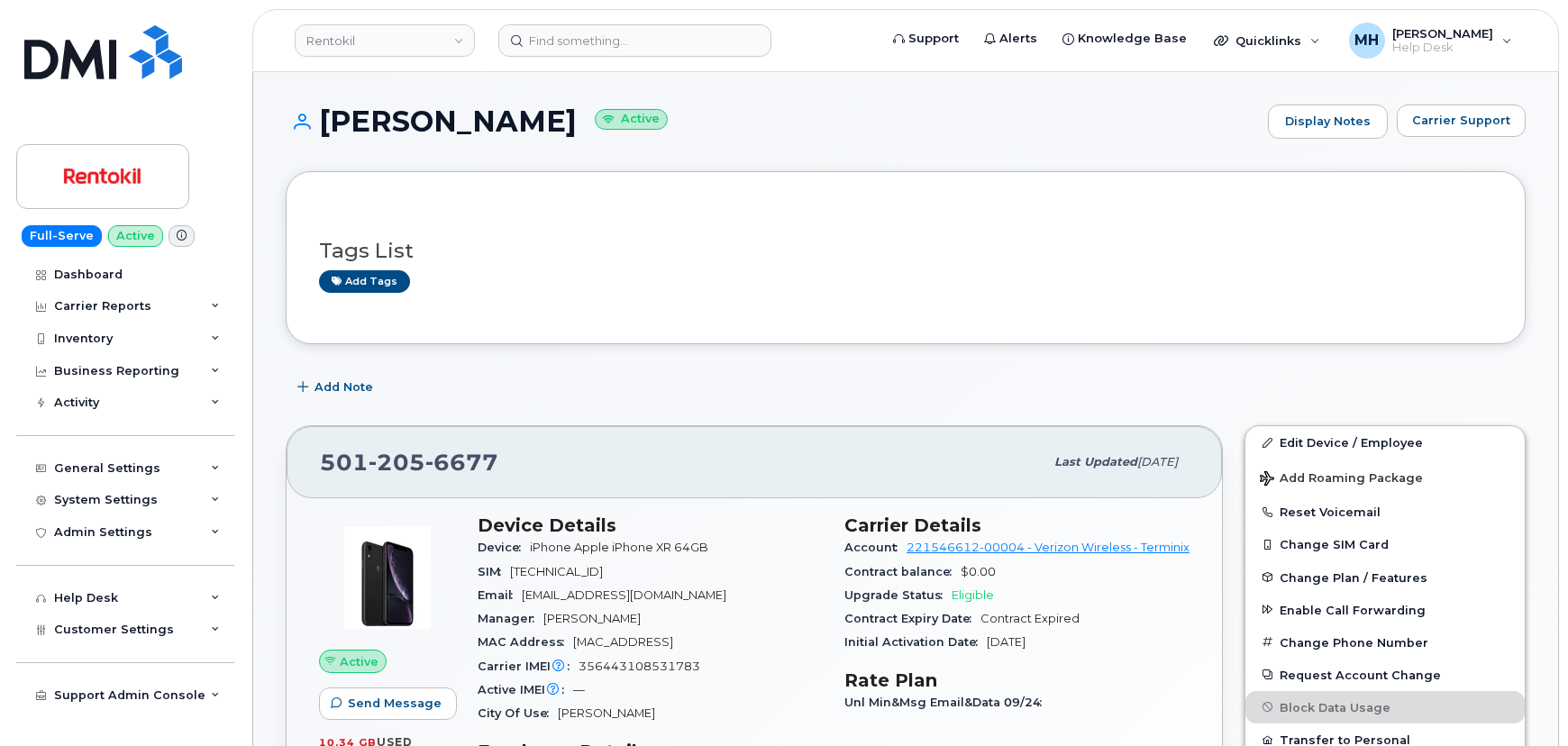
scroll to position [245, 0]
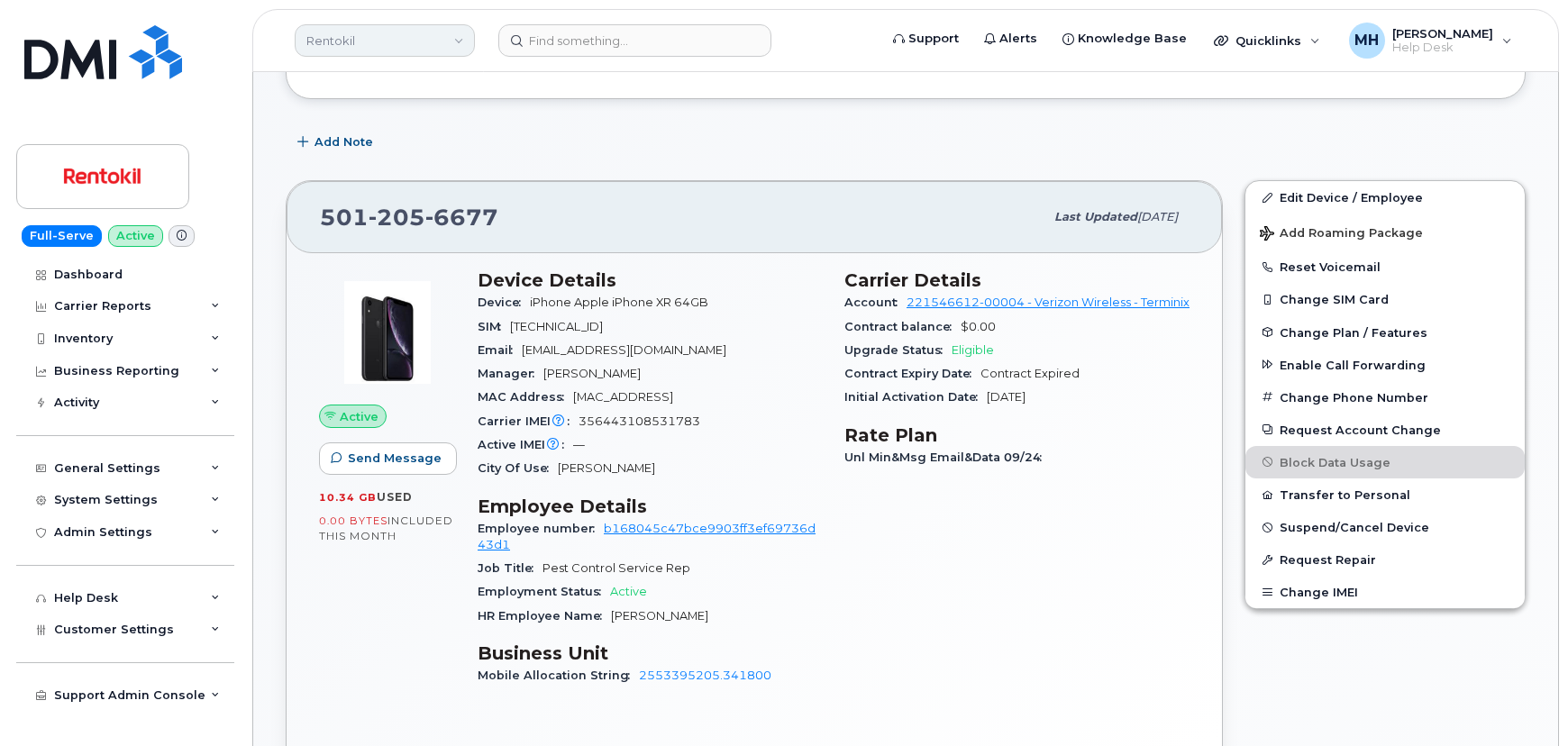
click at [305, 34] on link "Rentokil" at bounding box center [385, 40] width 180 height 32
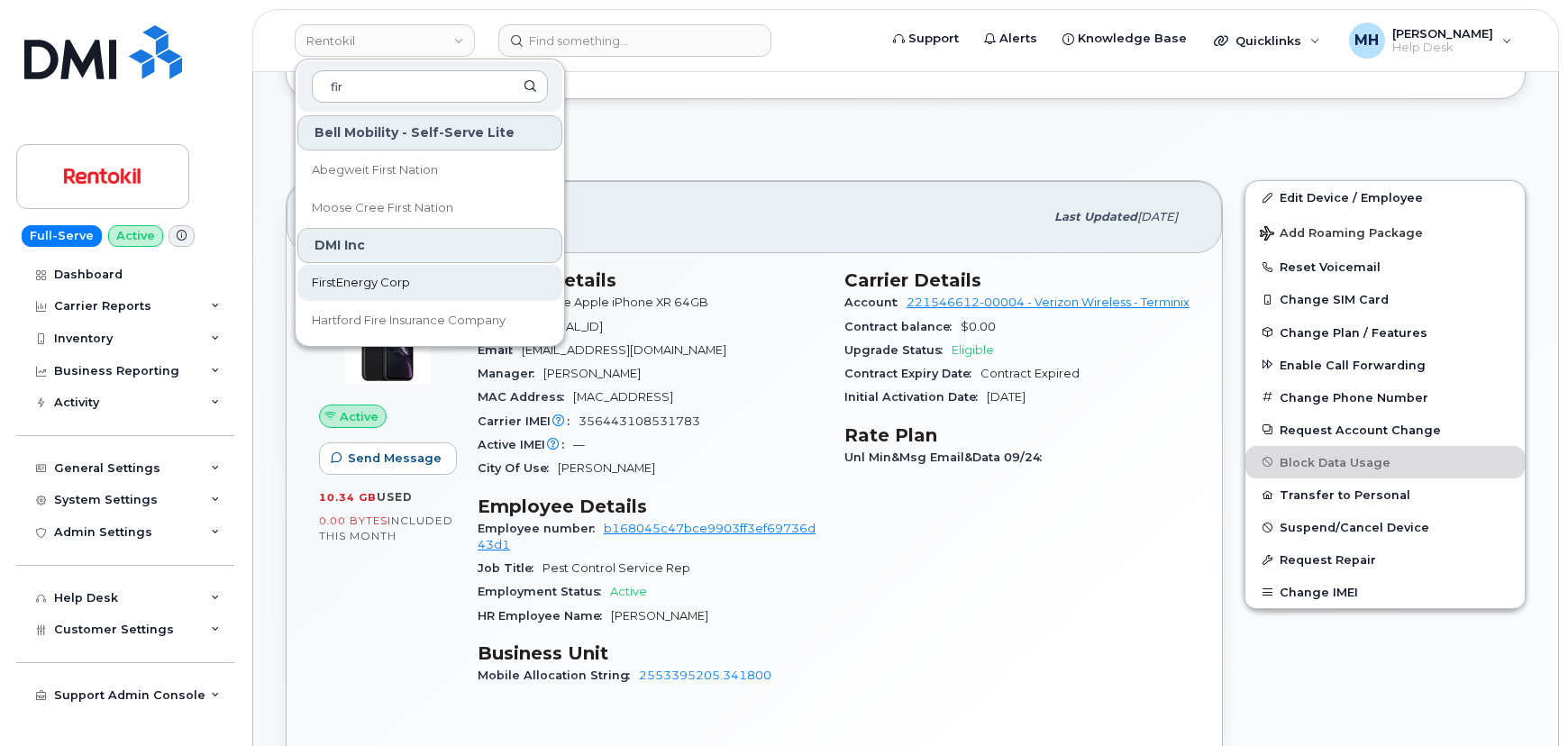
type input "fir"
click at [359, 265] on link "FirstEnergy Corp" at bounding box center [430, 283] width 265 height 36
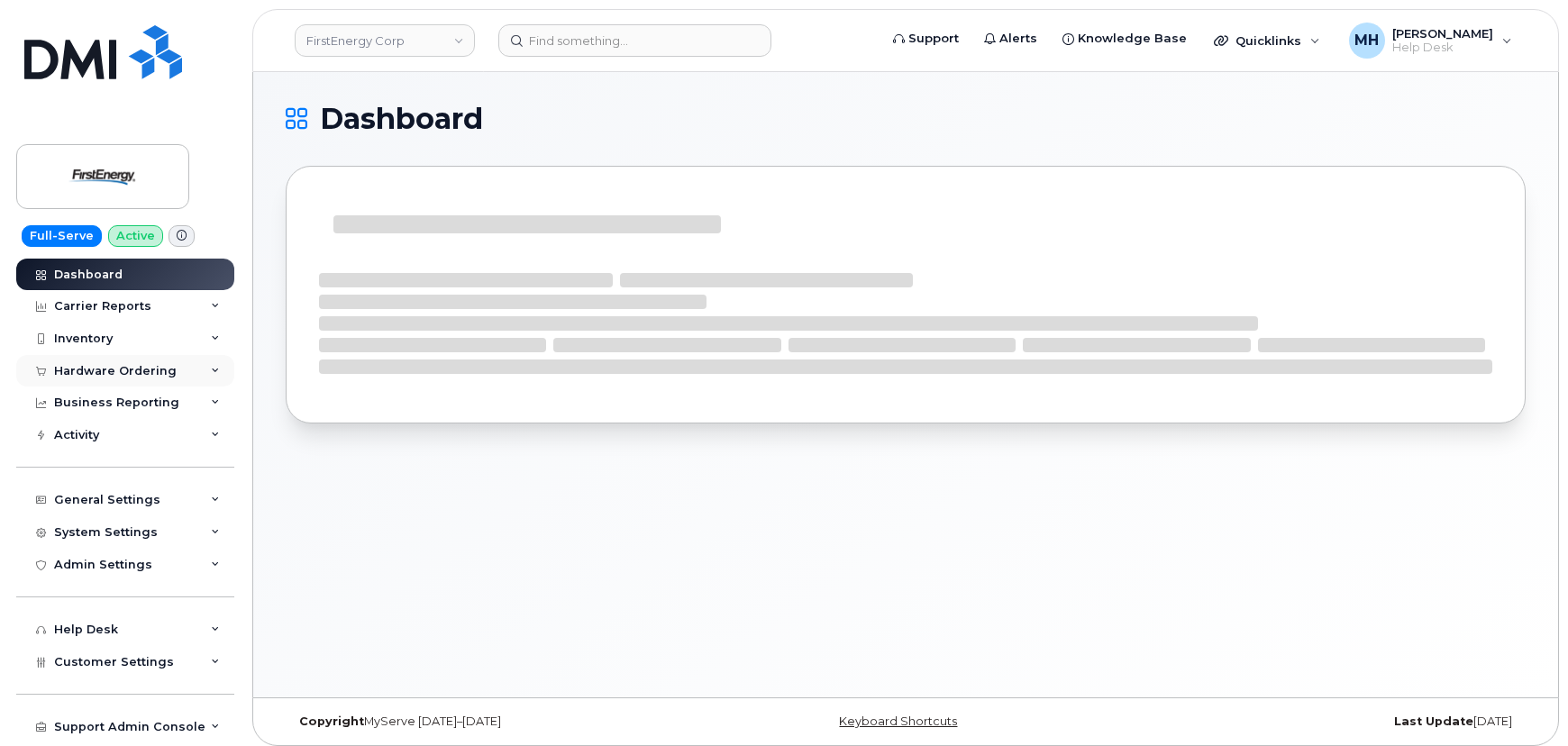
click at [148, 377] on div "Hardware Ordering" at bounding box center [115, 371] width 122 height 15
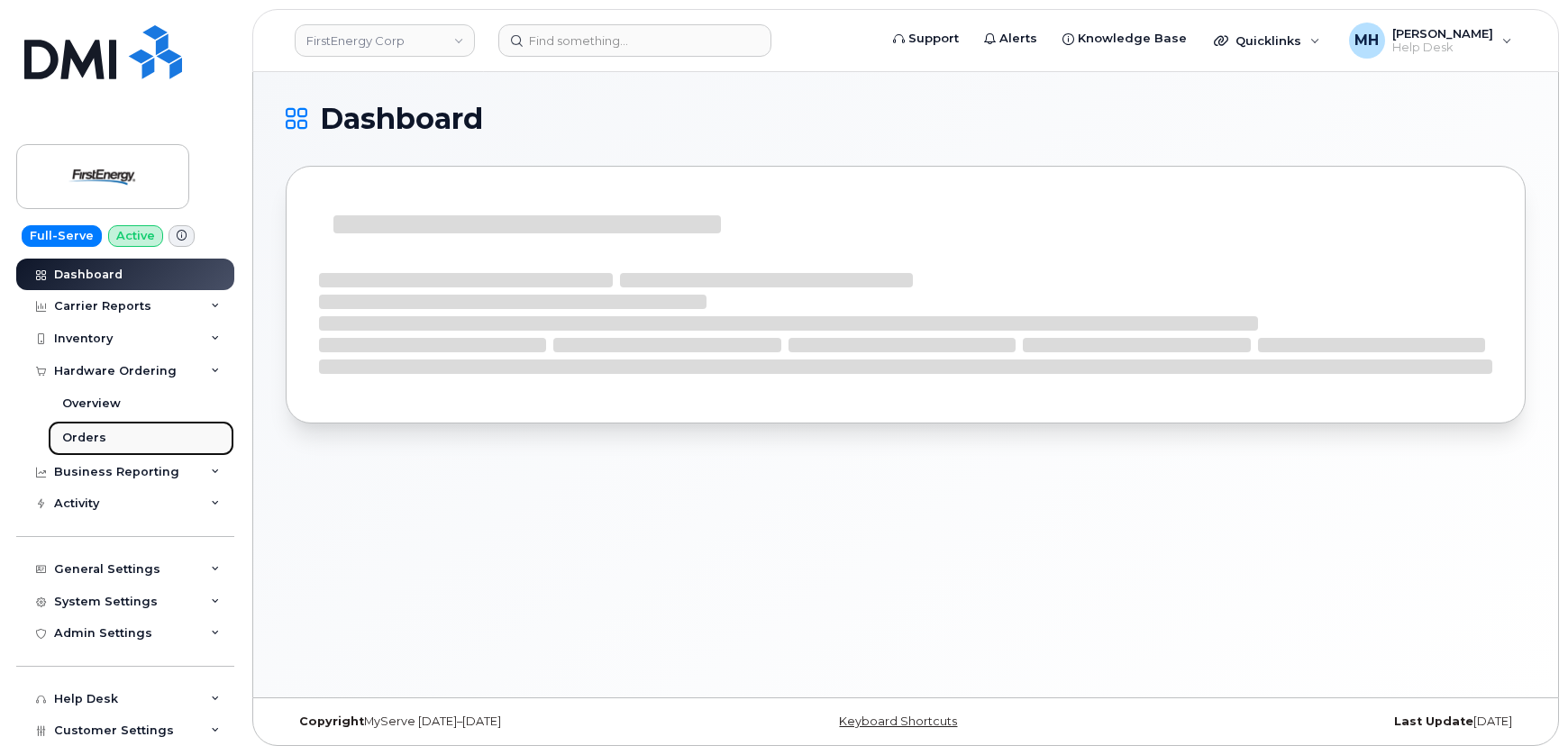
click at [108, 432] on link "Orders" at bounding box center [141, 438] width 187 height 34
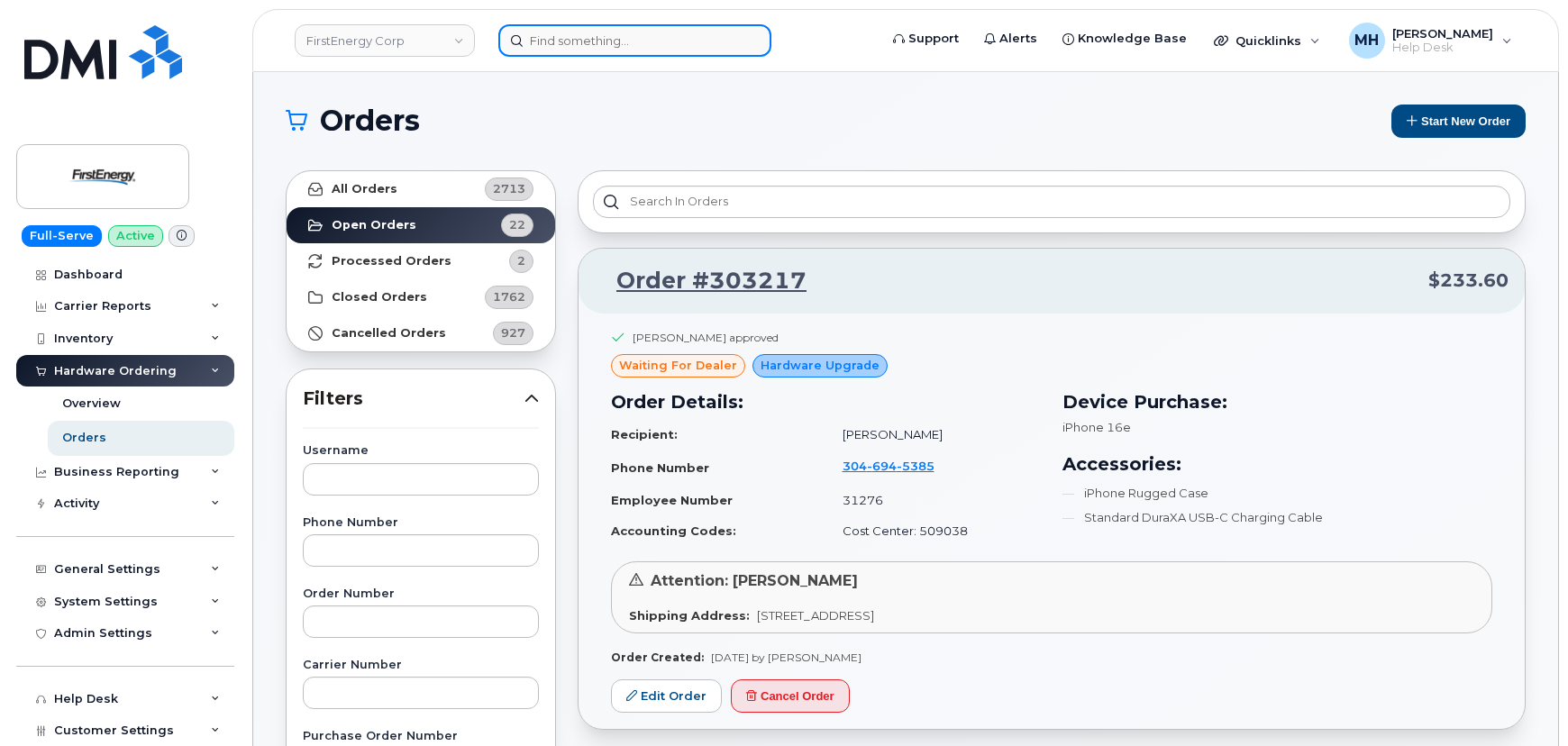
click at [551, 43] on input at bounding box center [634, 40] width 273 height 32
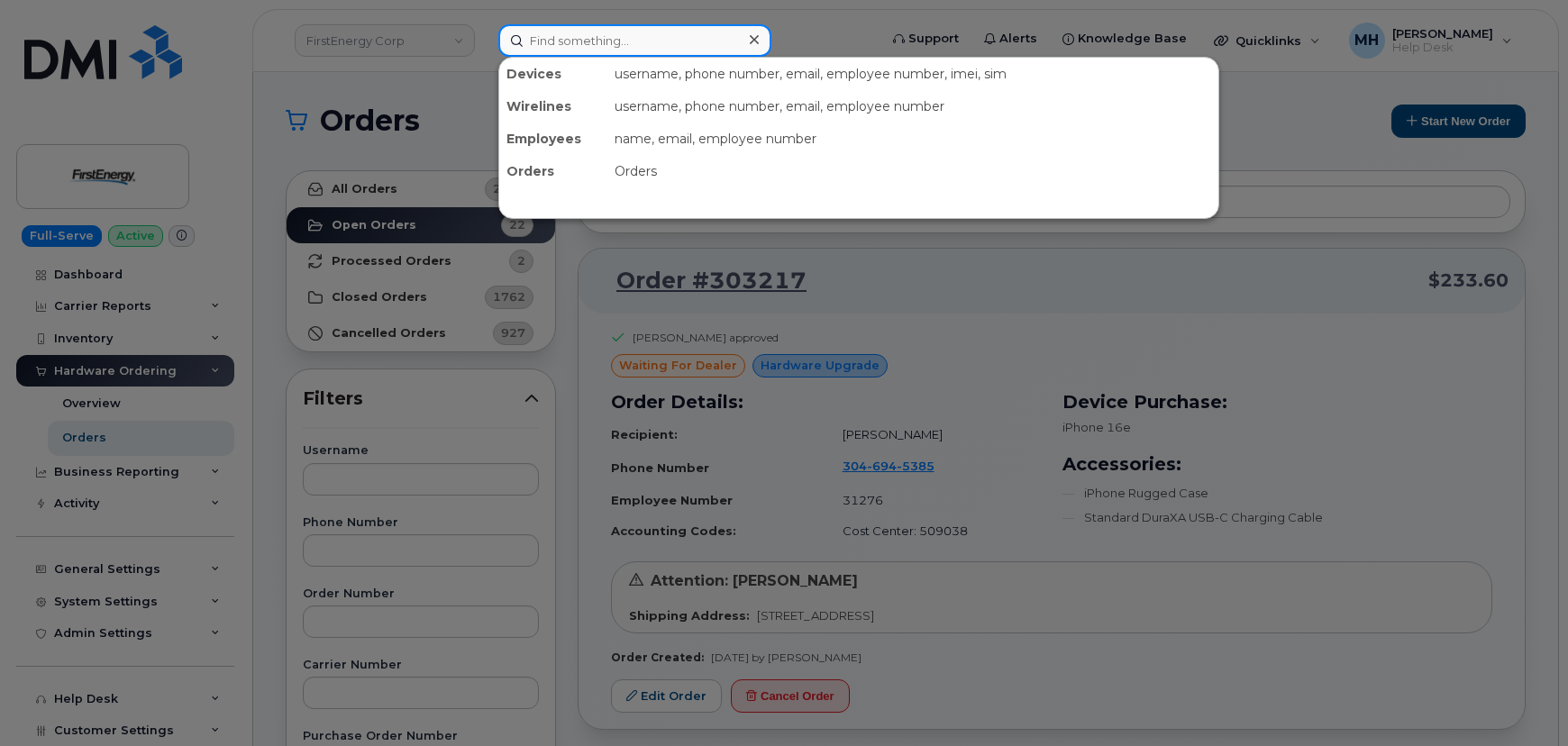
paste input "[PHONE_NUMBER]"
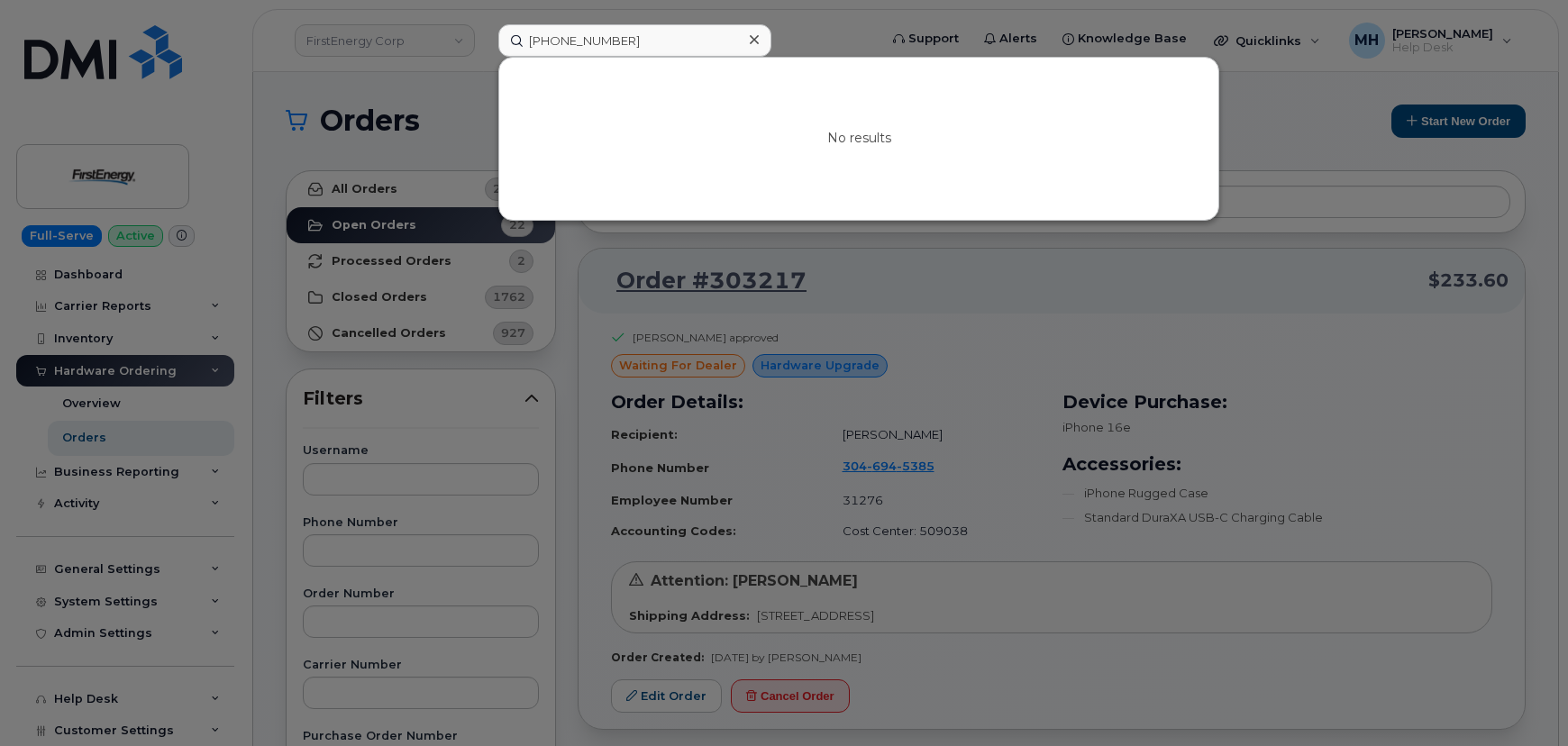
click at [883, 294] on div at bounding box center [784, 373] width 1568 height 746
click at [556, 40] on input "913-337-1223" at bounding box center [634, 40] width 273 height 32
drag, startPoint x: 636, startPoint y: 36, endPoint x: 494, endPoint y: 36, distance: 142.0
click at [494, 36] on div "913-337-1223 No results" at bounding box center [681, 40] width 396 height 32
paste input "630-988-1935"
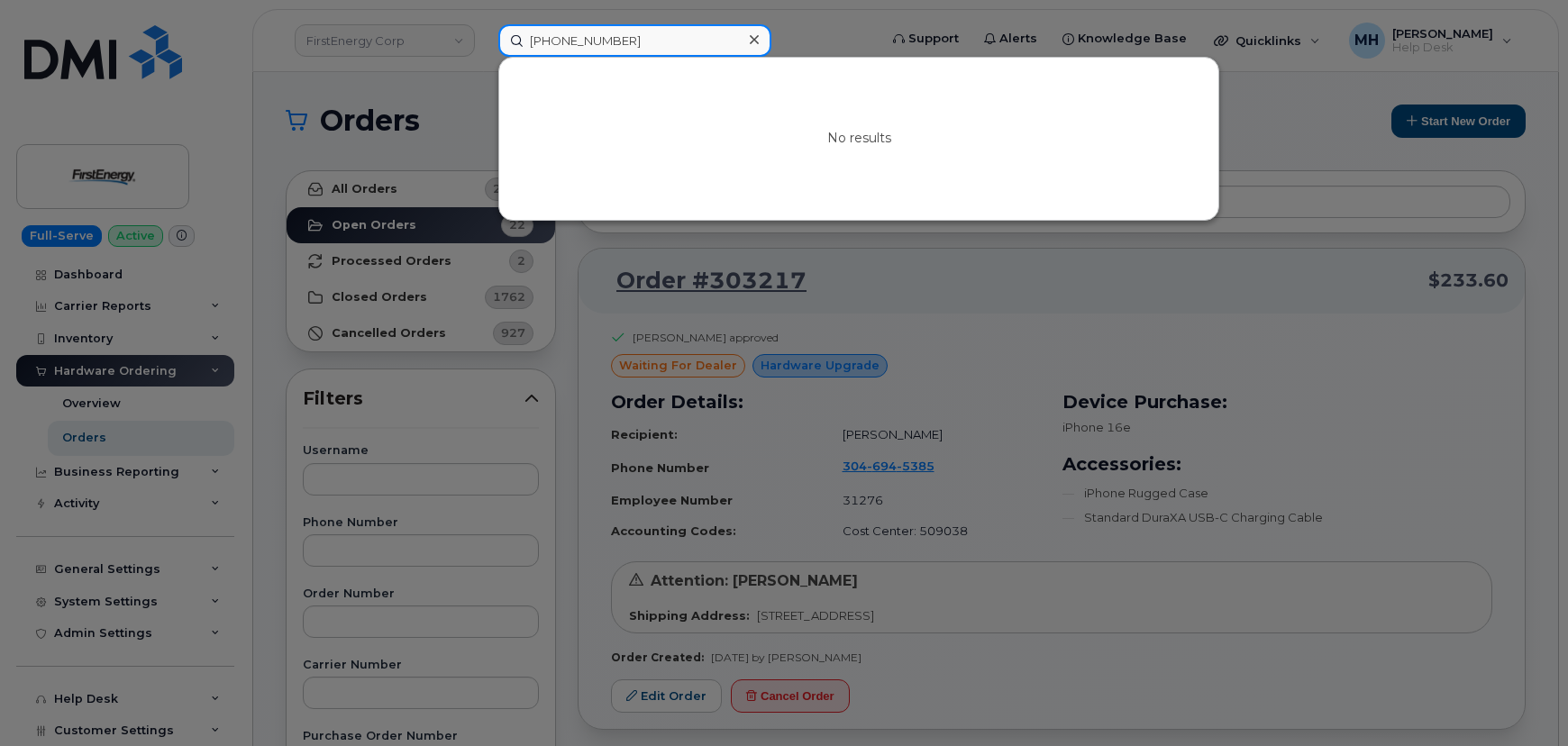
click at [498, 40] on input "630-988-1935" at bounding box center [634, 40] width 273 height 32
click at [624, 51] on input "630-988-1935" at bounding box center [634, 40] width 273 height 32
drag, startPoint x: 505, startPoint y: 42, endPoint x: 478, endPoint y: 43, distance: 27.0
click at [484, 43] on div "630-988-1935 No results" at bounding box center [681, 40] width 396 height 32
paste input "880-2607"
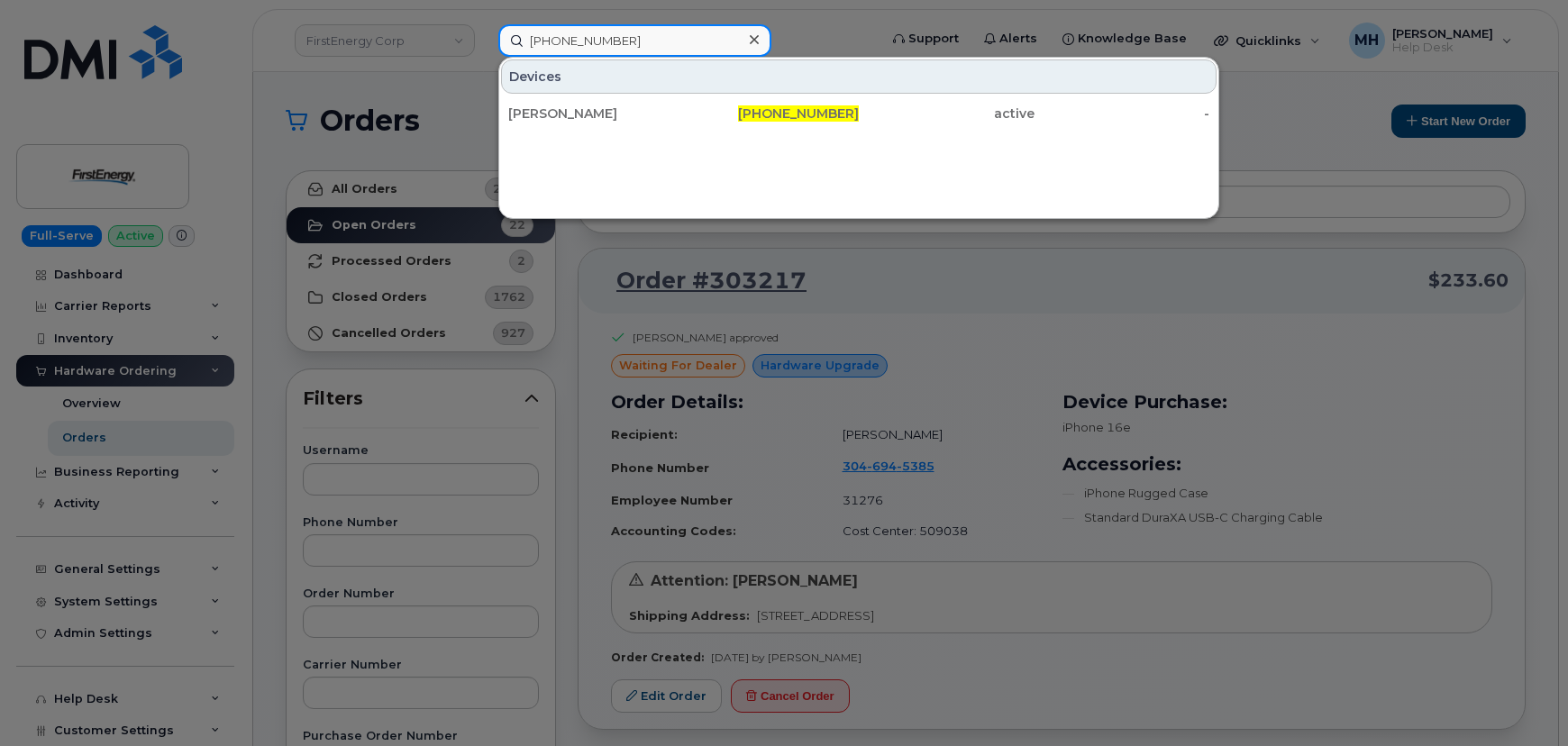
type input "630-880-2607"
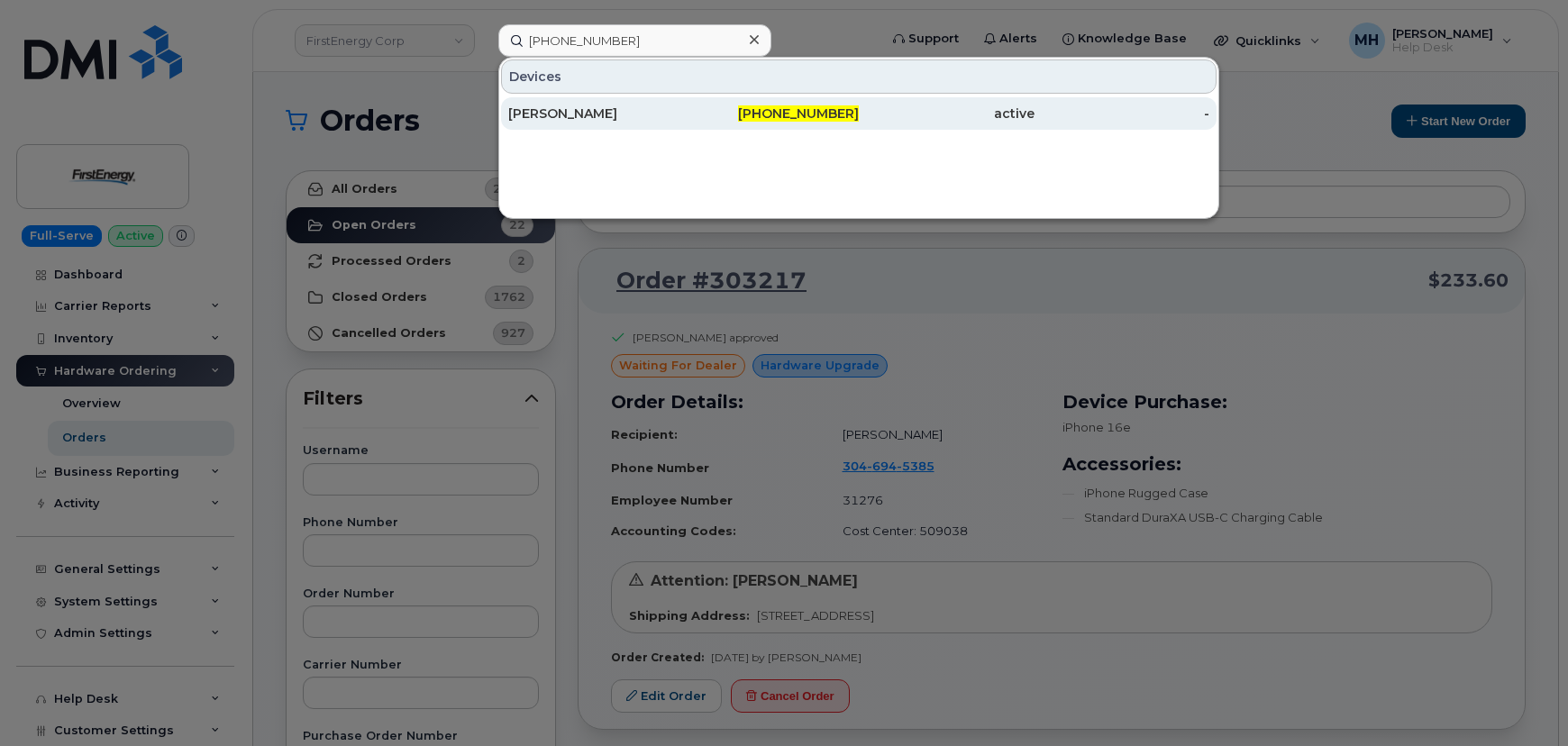
click at [660, 103] on div "[PERSON_NAME]" at bounding box center [596, 113] width 176 height 32
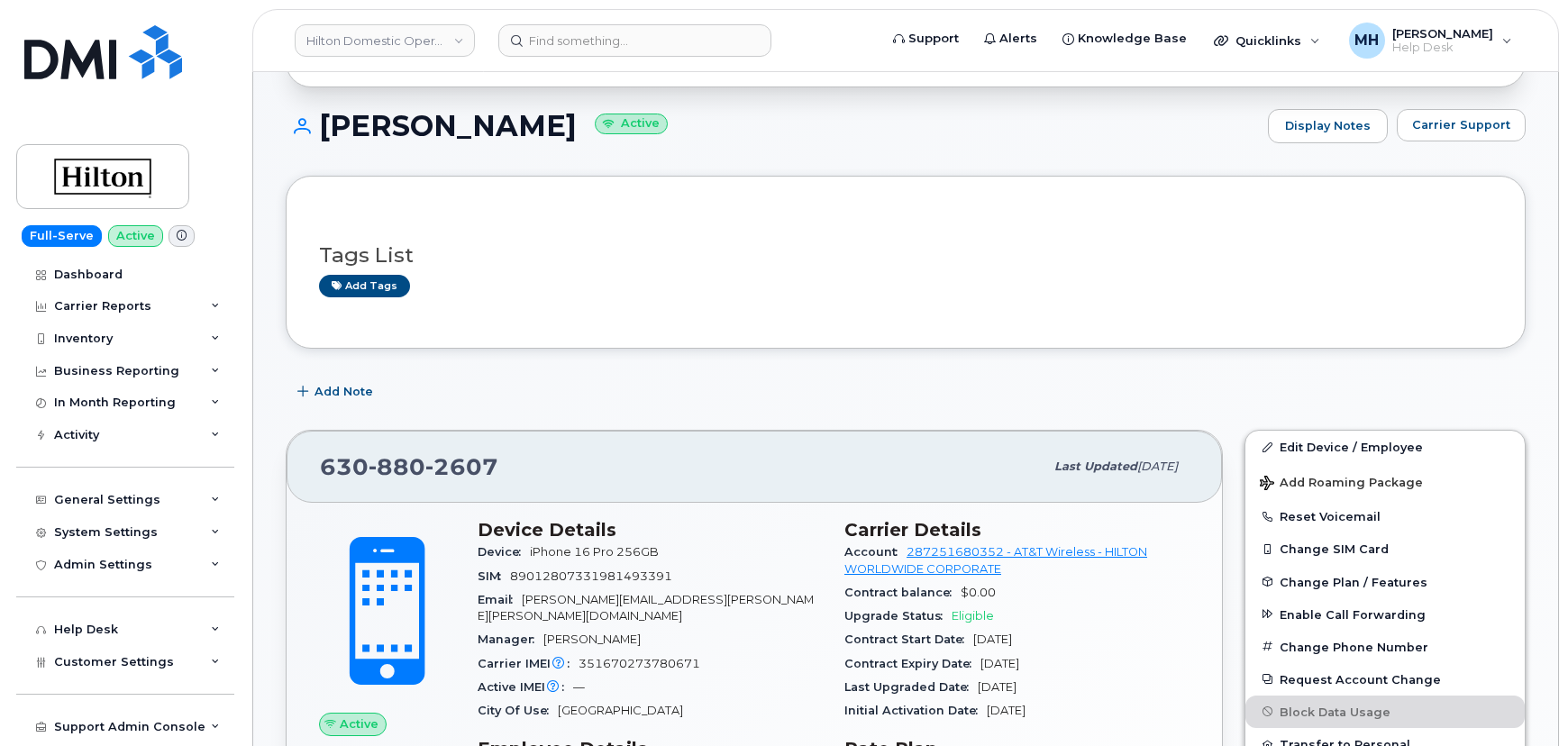
scroll to position [163, 0]
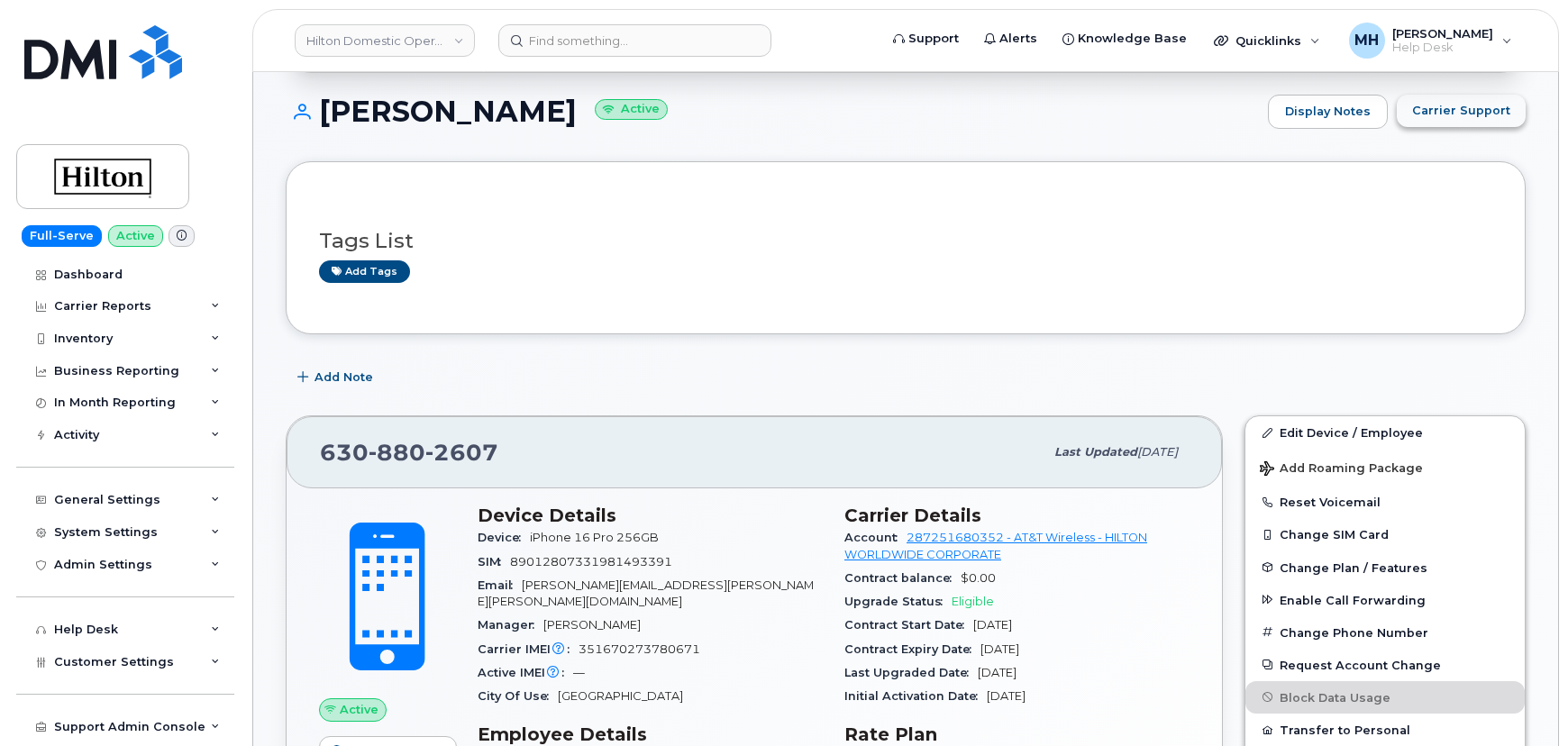
click at [1432, 118] on button "Carrier Support" at bounding box center [1461, 111] width 129 height 32
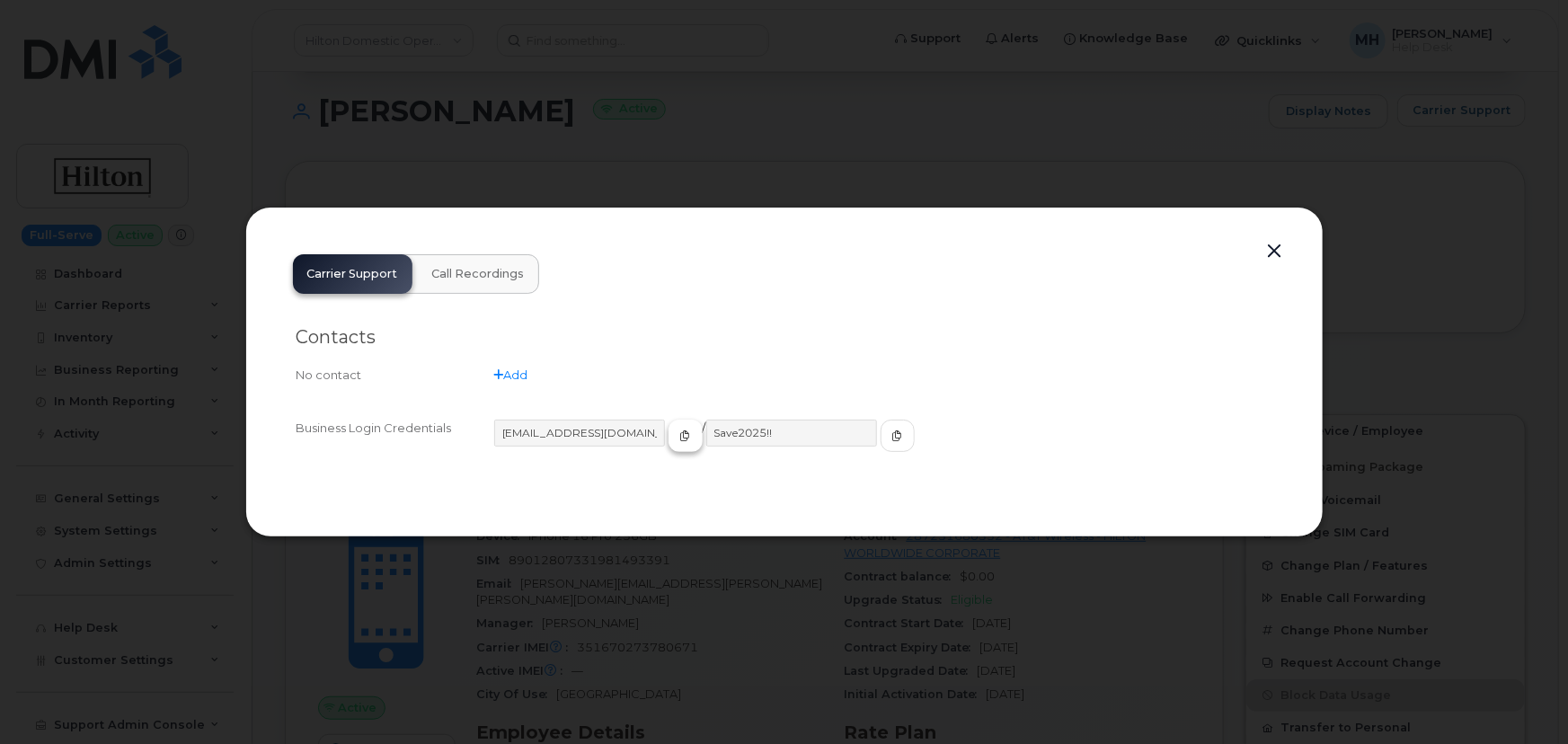
click at [668, 445] on button "button" at bounding box center [685, 435] width 34 height 32
click at [892, 438] on icon "button" at bounding box center [897, 435] width 11 height 11
click at [1275, 254] on button "button" at bounding box center [1275, 252] width 27 height 25
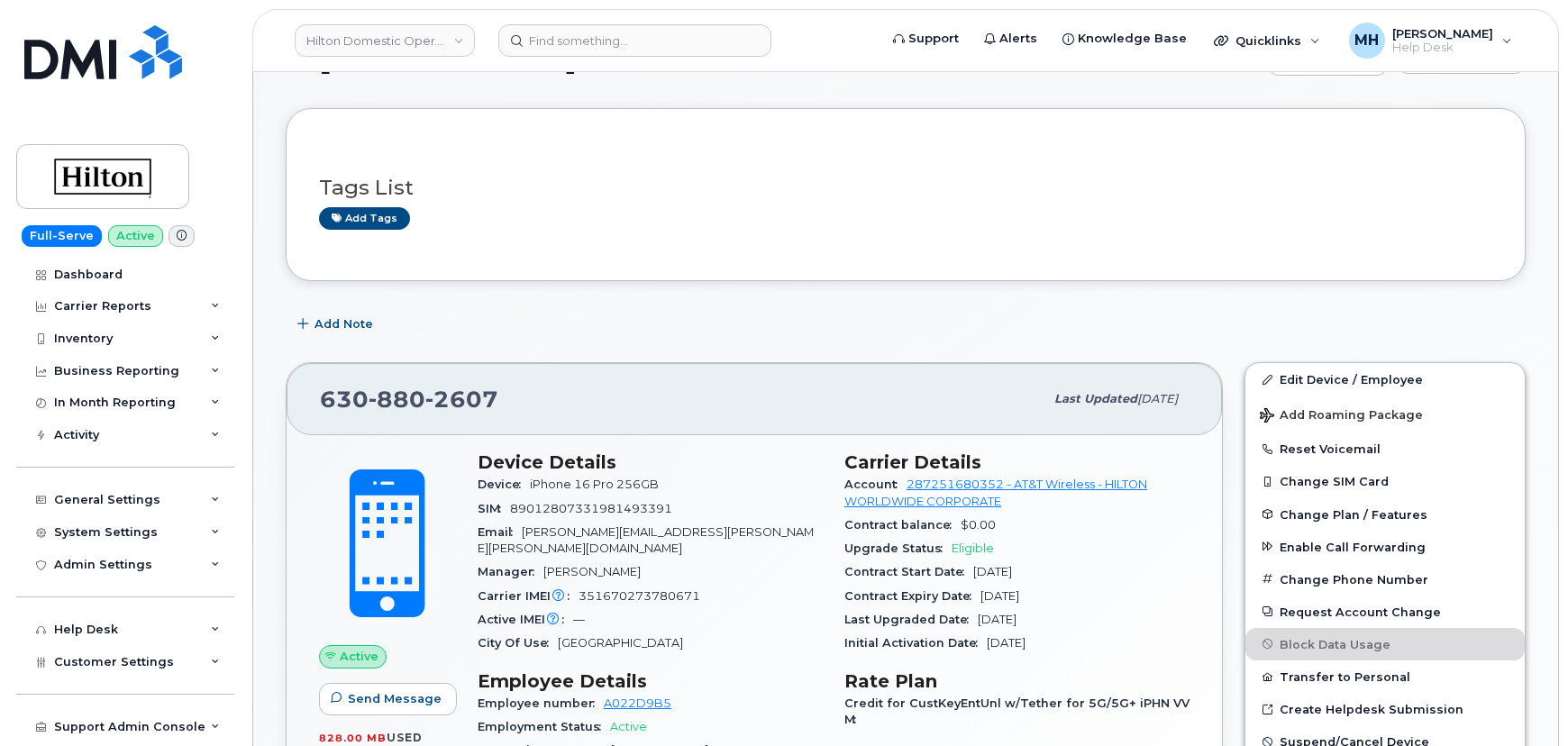
scroll to position [245, 0]
